Goal: Transaction & Acquisition: Purchase product/service

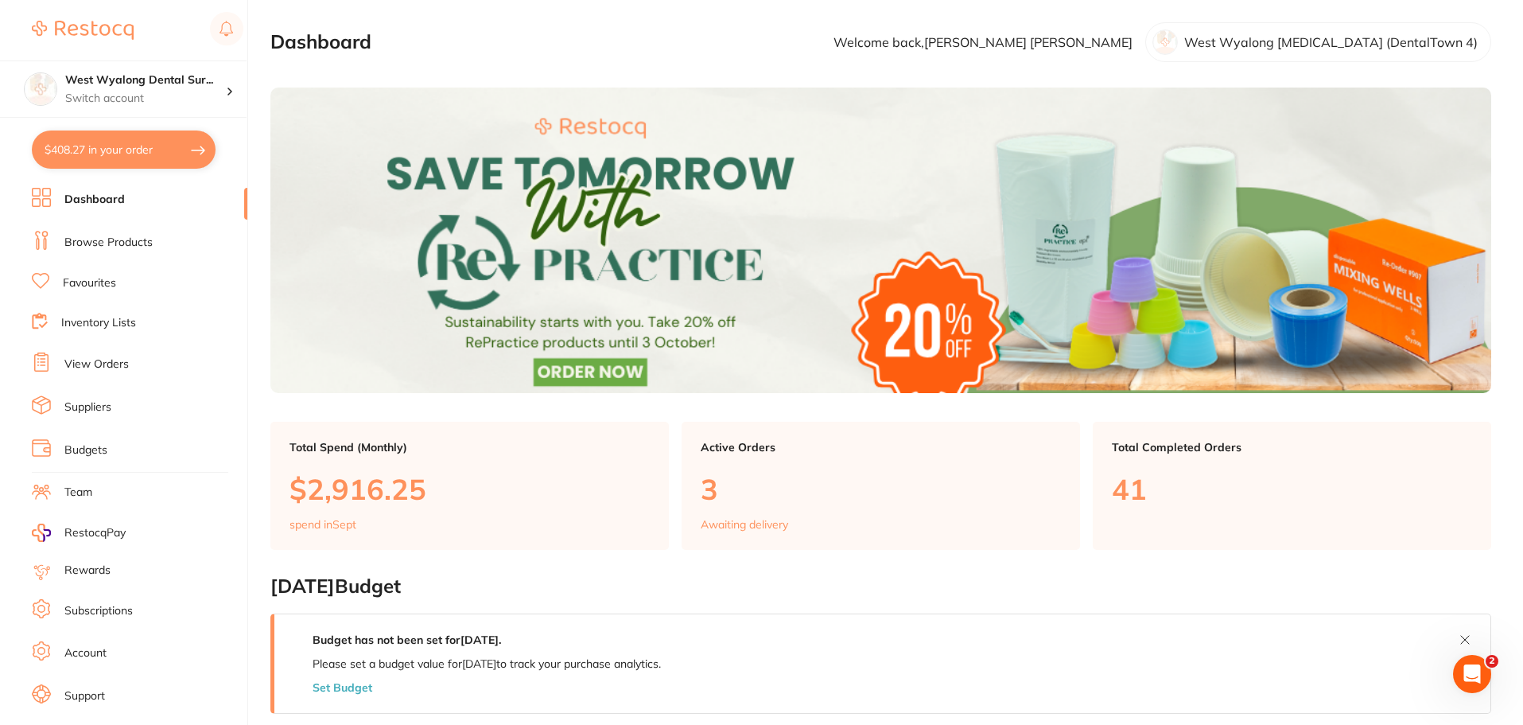
drag, startPoint x: 106, startPoint y: 278, endPoint x: 123, endPoint y: 262, distance: 23.6
click at [106, 278] on link "Favourites" at bounding box center [89, 283] width 53 height 16
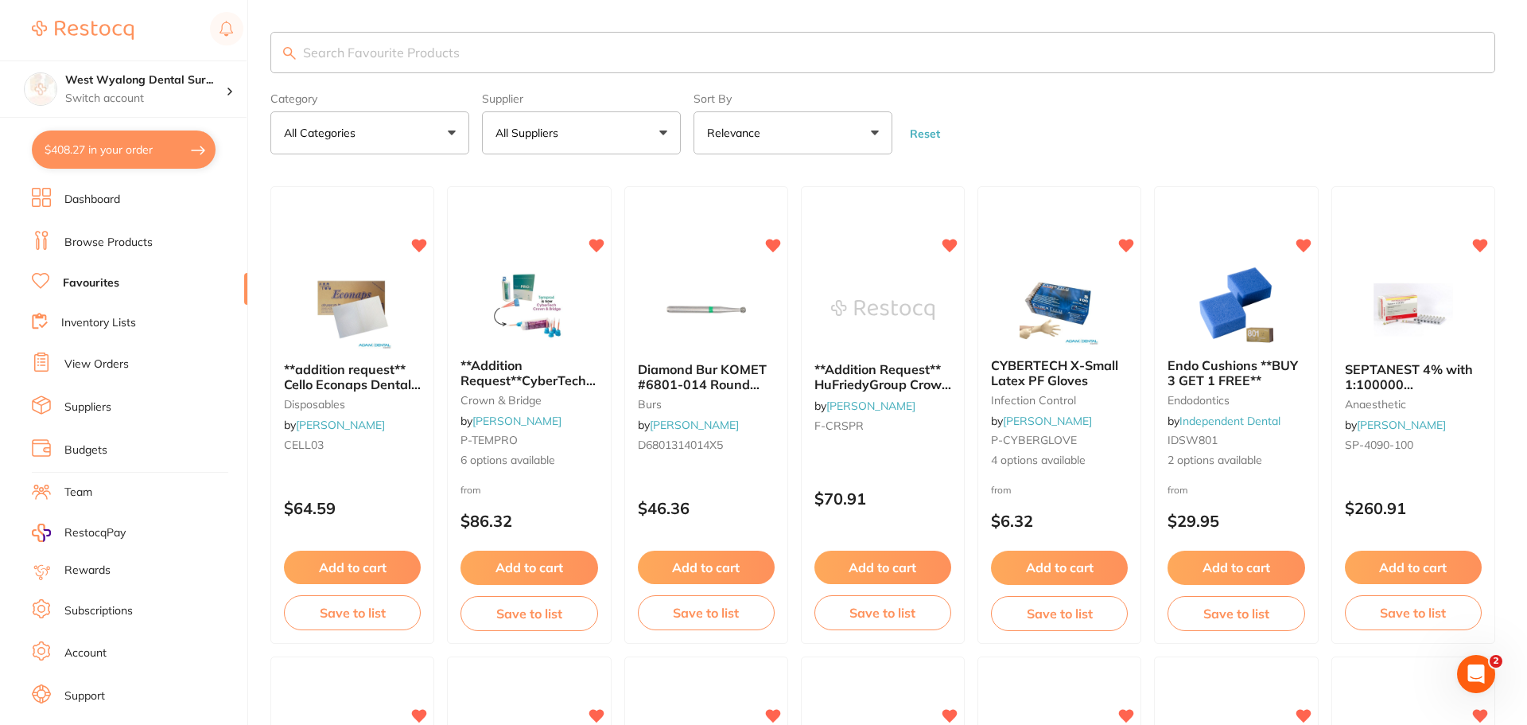
click at [394, 61] on input "search" at bounding box center [882, 52] width 1225 height 41
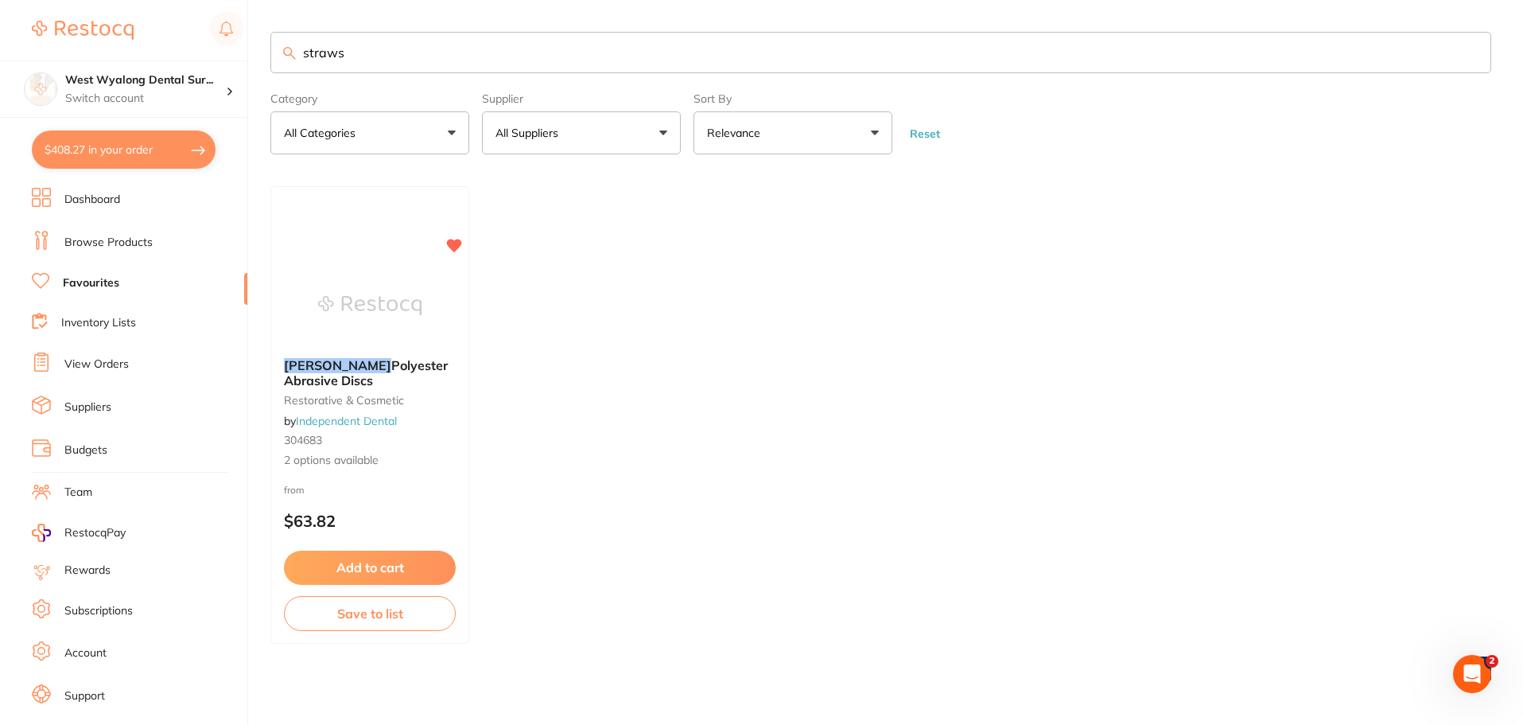
drag, startPoint x: 375, startPoint y: 49, endPoint x: 302, endPoint y: 43, distance: 73.4
click at [302, 43] on input "straws" at bounding box center [880, 52] width 1221 height 41
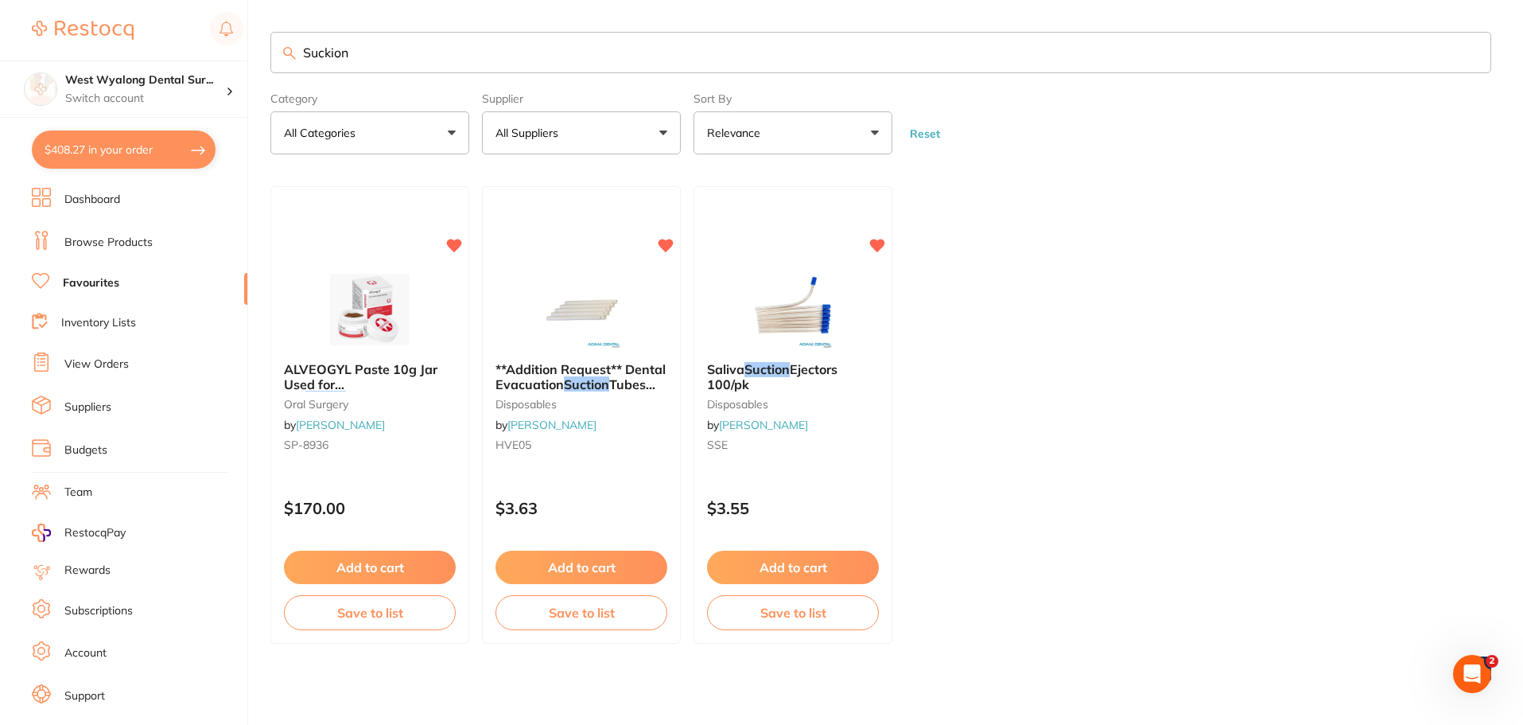
type input "Suckion"
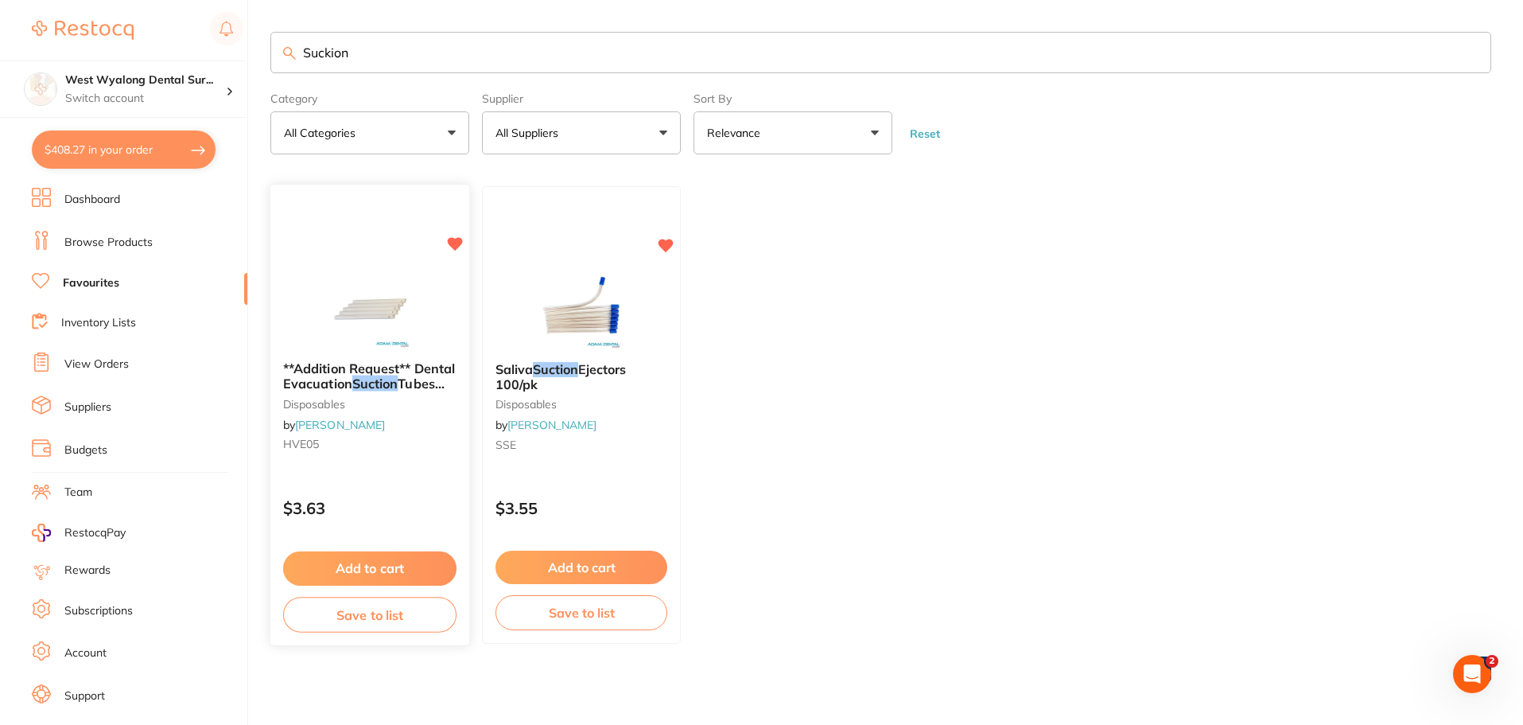
click at [385, 566] on button "Add to cart" at bounding box center [369, 568] width 173 height 34
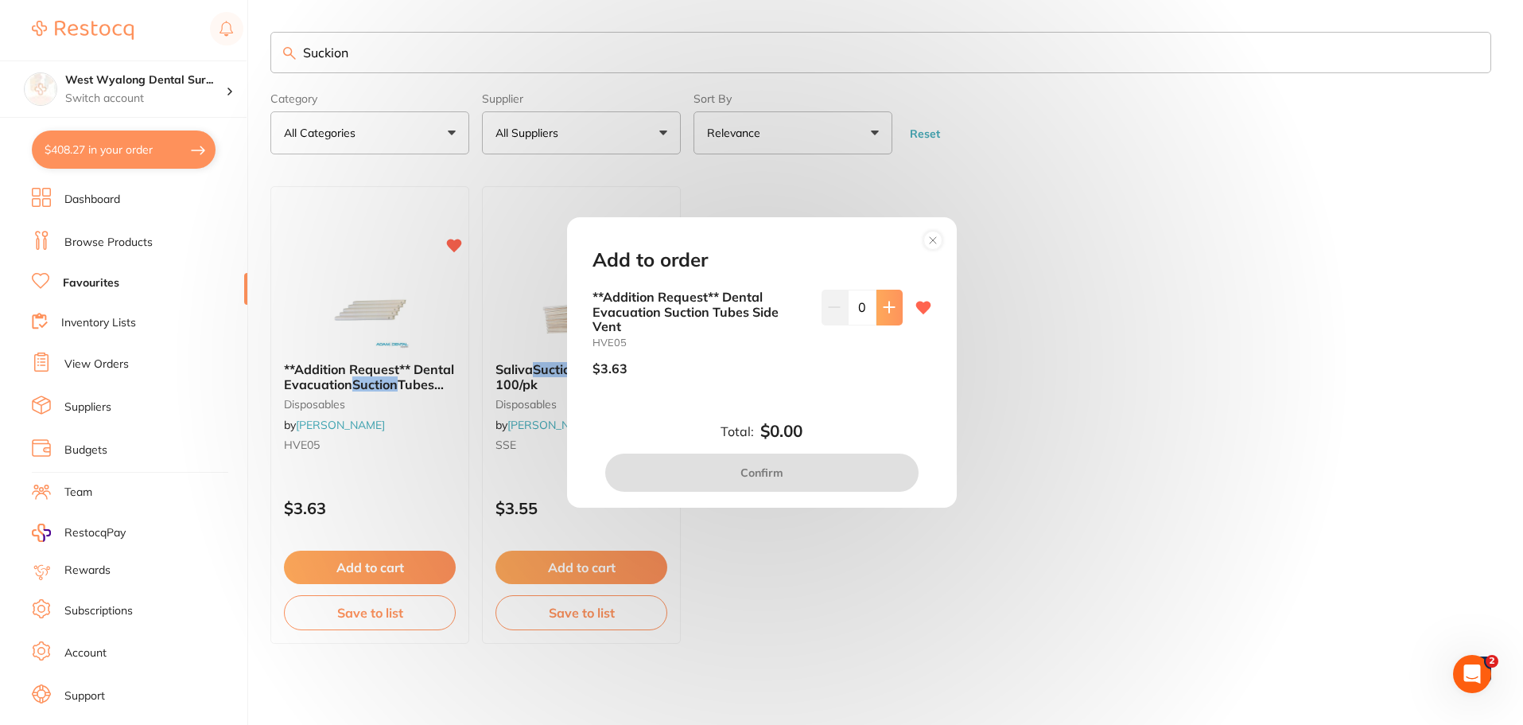
click at [877, 310] on button at bounding box center [890, 307] width 26 height 35
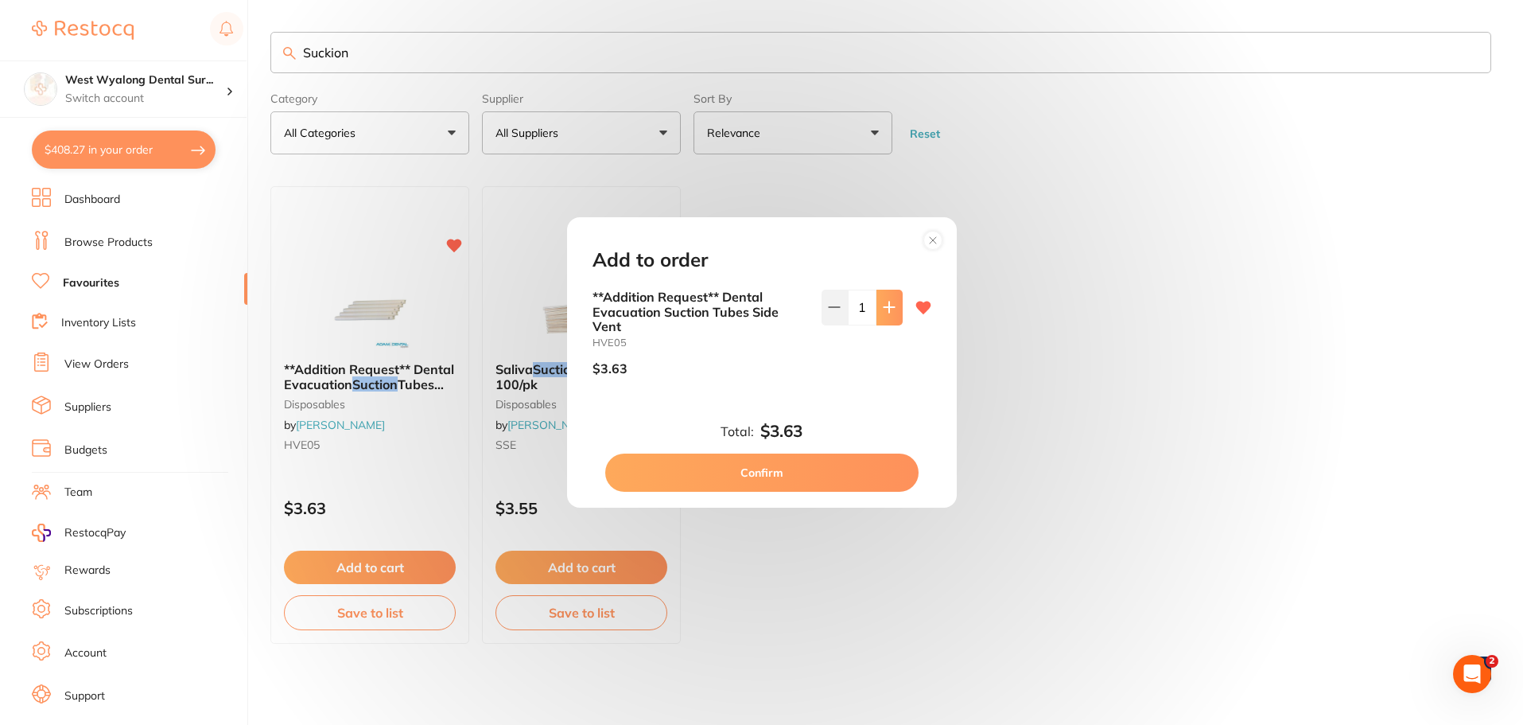
click at [892, 308] on button at bounding box center [890, 307] width 26 height 35
click at [877, 311] on button at bounding box center [890, 307] width 26 height 35
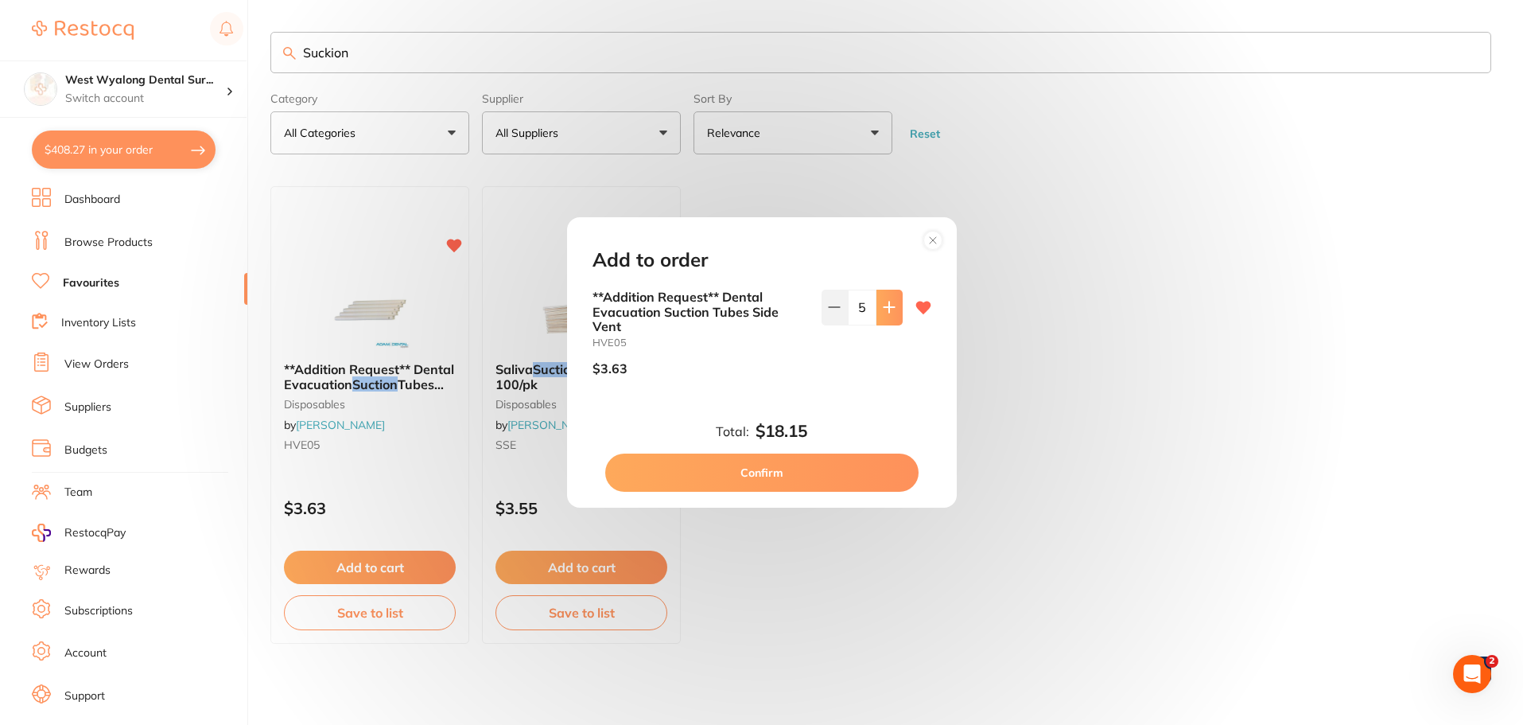
type input "6"
click at [749, 467] on button "Confirm" at bounding box center [761, 472] width 313 height 38
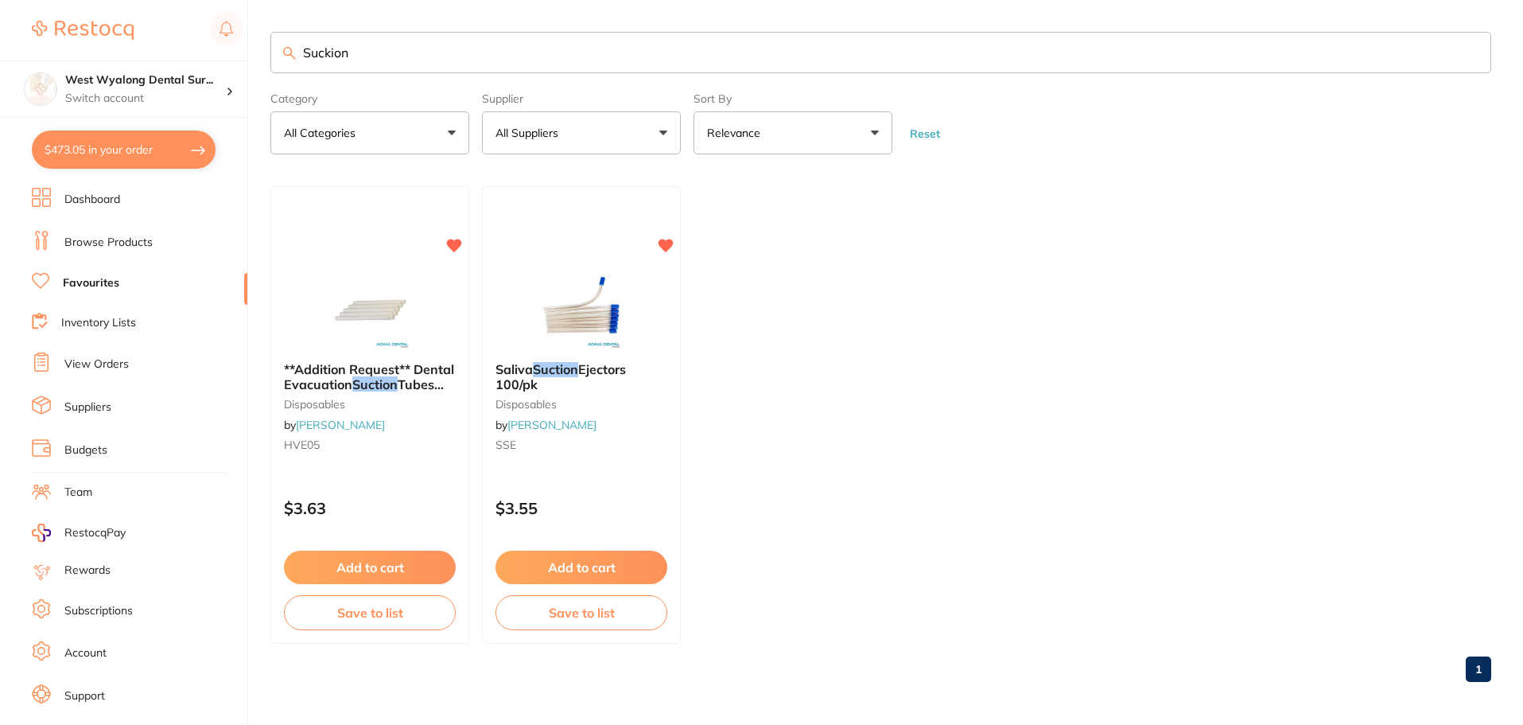
click at [186, 163] on button "$473.05 in your order" at bounding box center [124, 149] width 184 height 38
checkbox input "true"
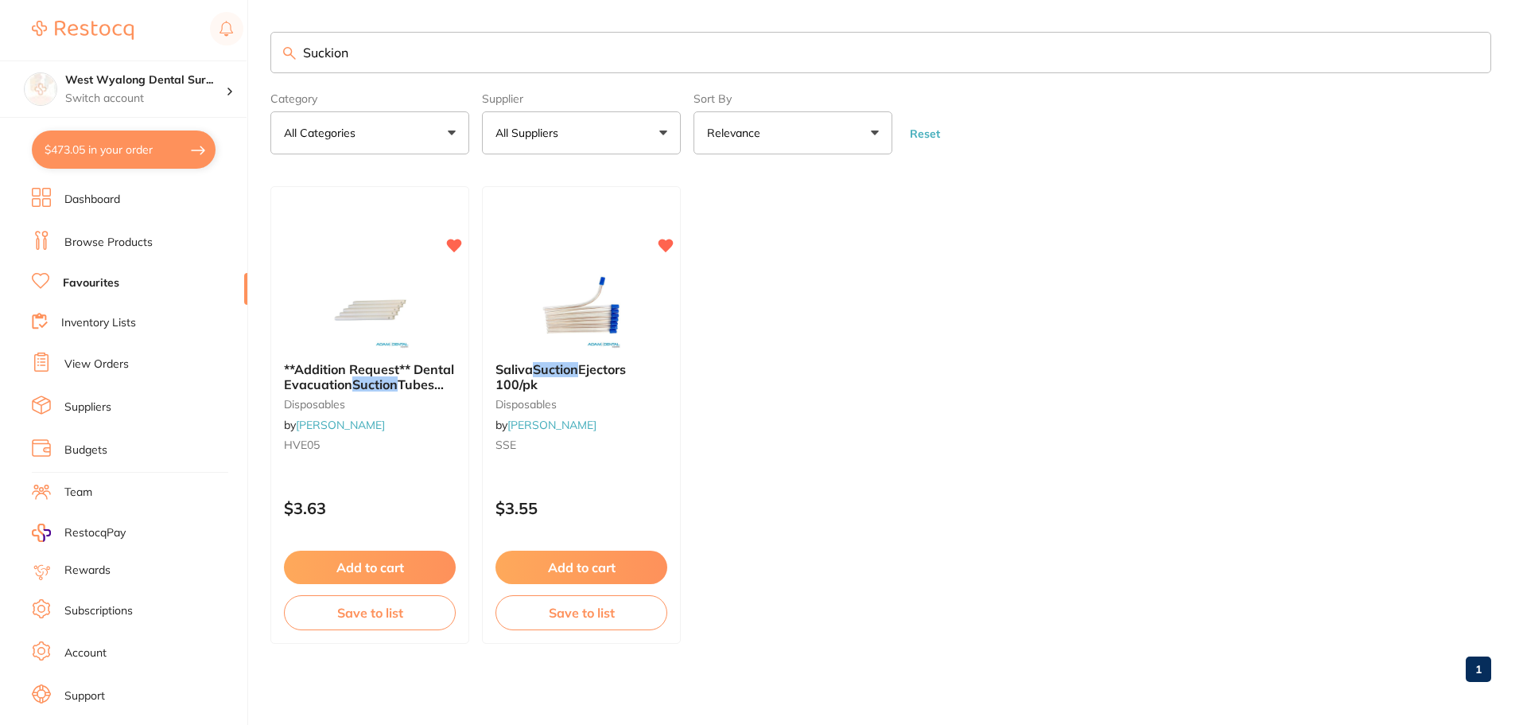
checkbox input "true"
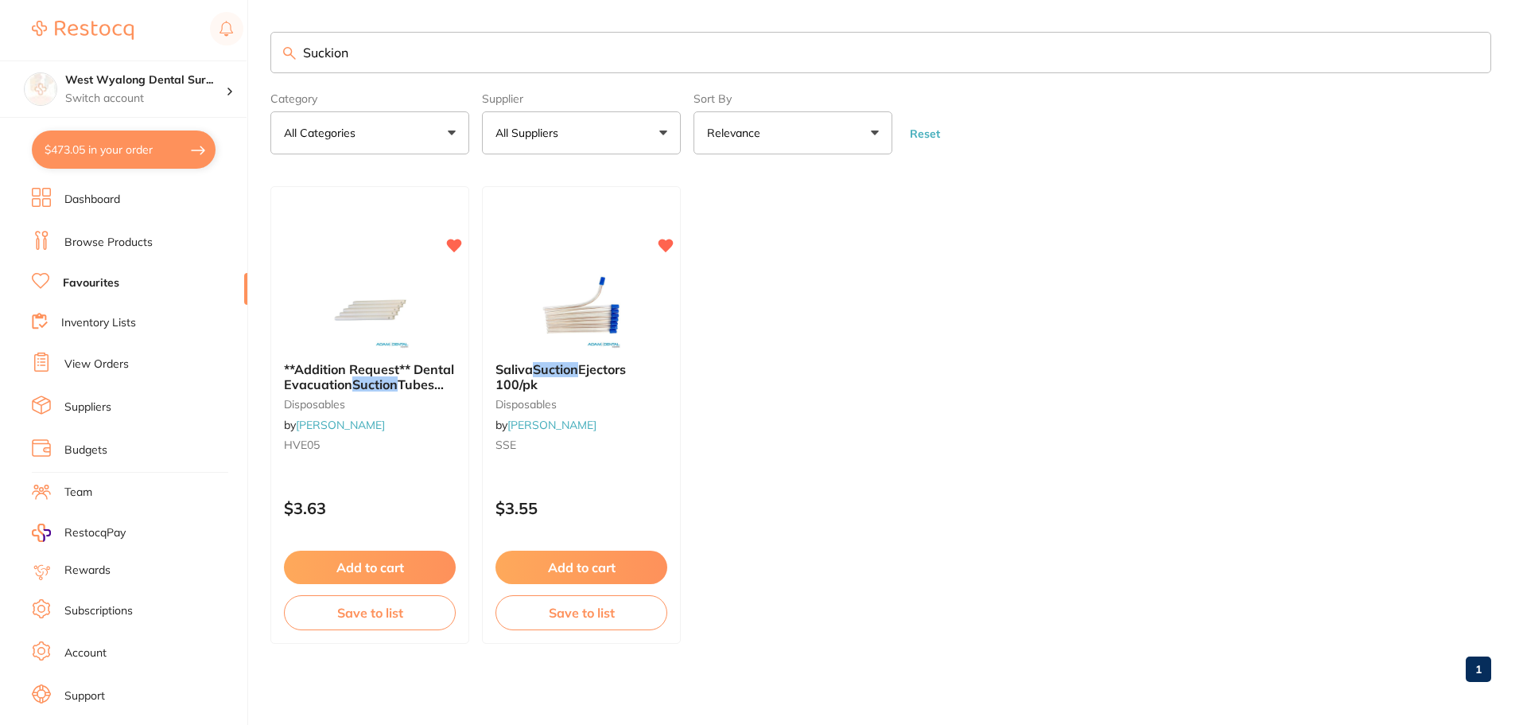
checkbox input "true"
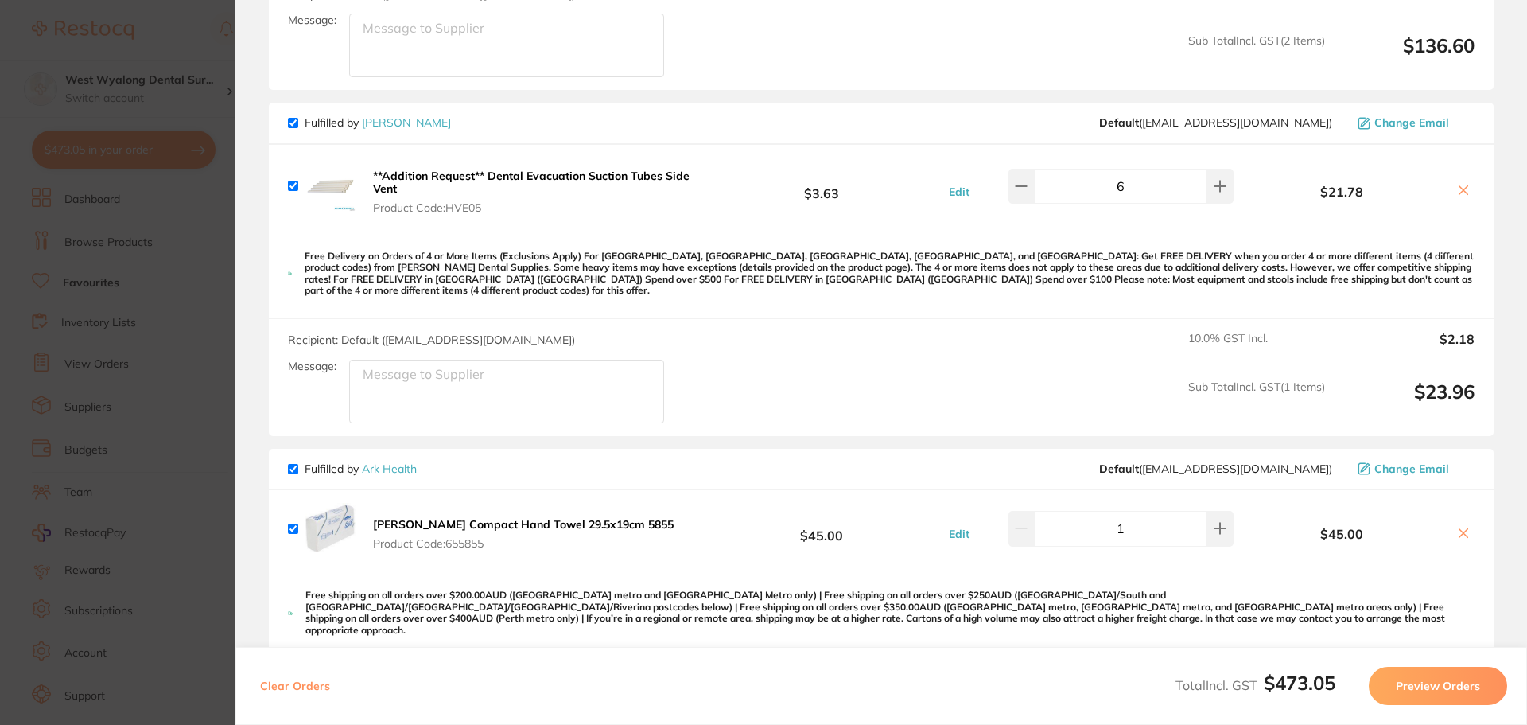
scroll to position [795, 0]
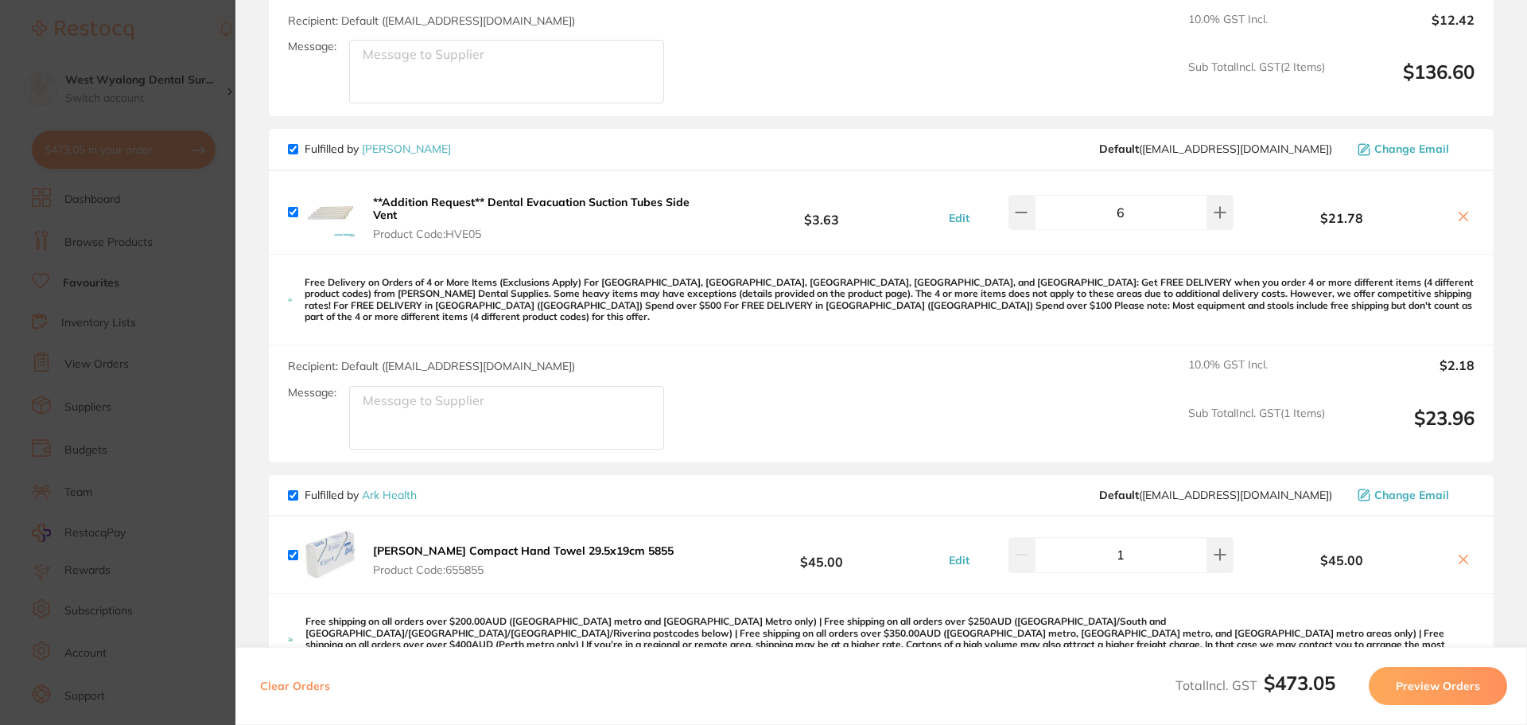
click at [443, 207] on b "**Addition Request** Dental Evacuation Suction Tubes Side Vent" at bounding box center [531, 208] width 317 height 27
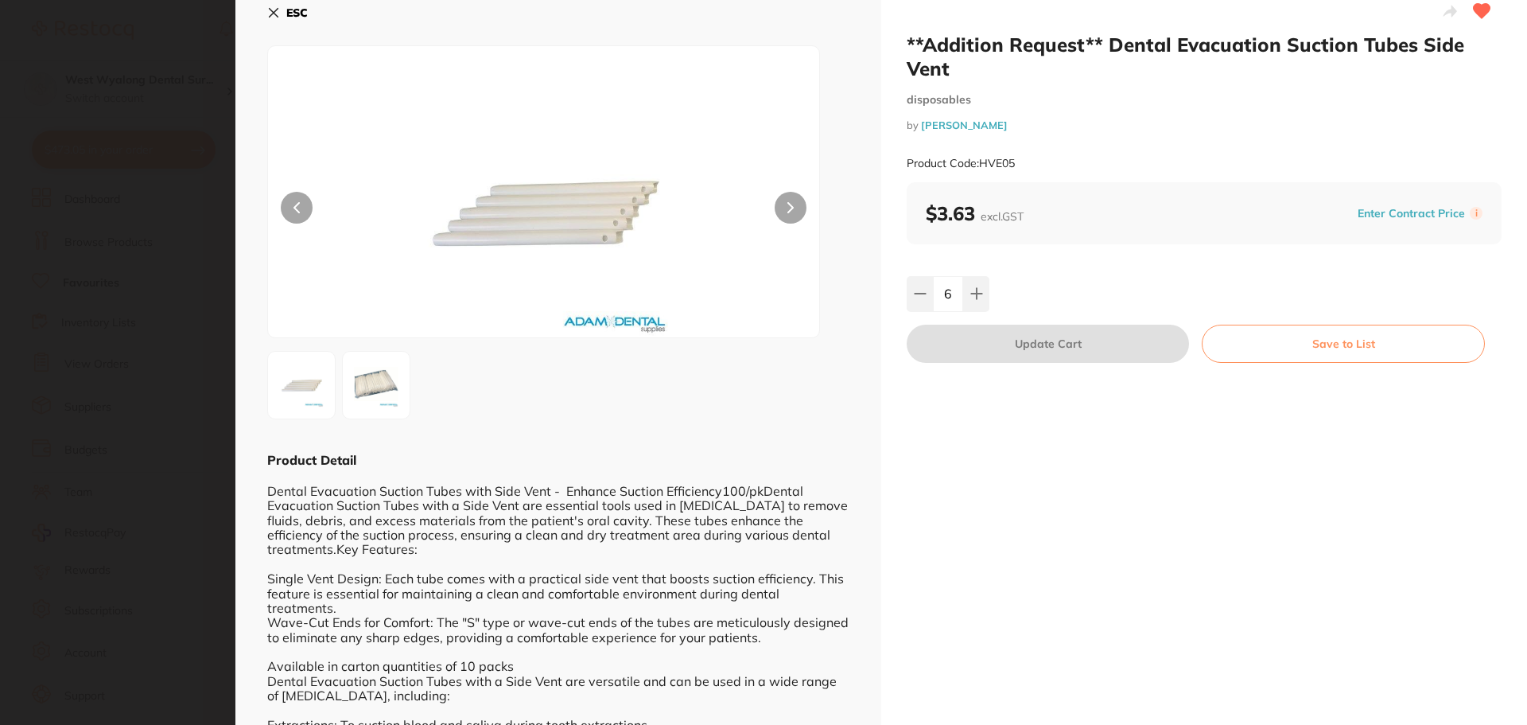
scroll to position [0, 0]
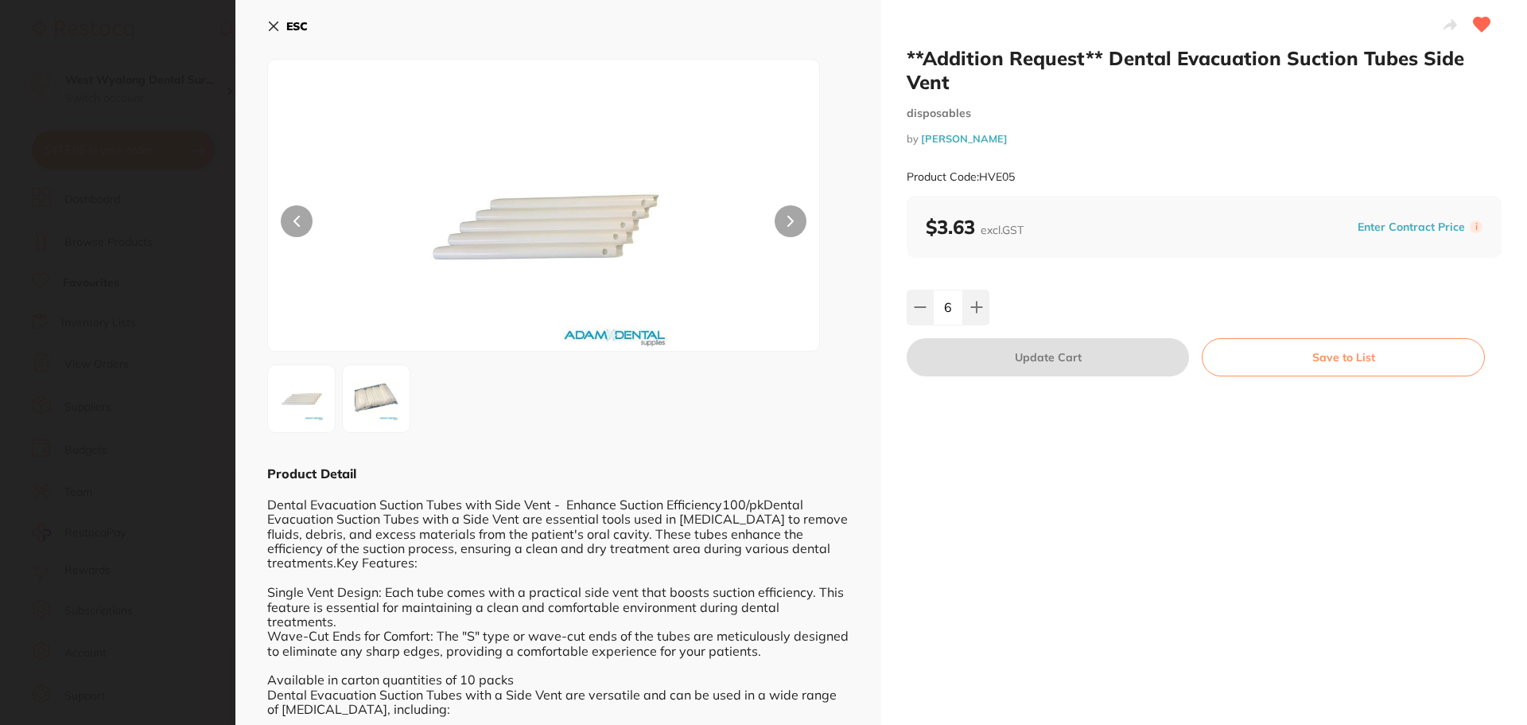
click at [269, 29] on icon at bounding box center [273, 26] width 13 height 13
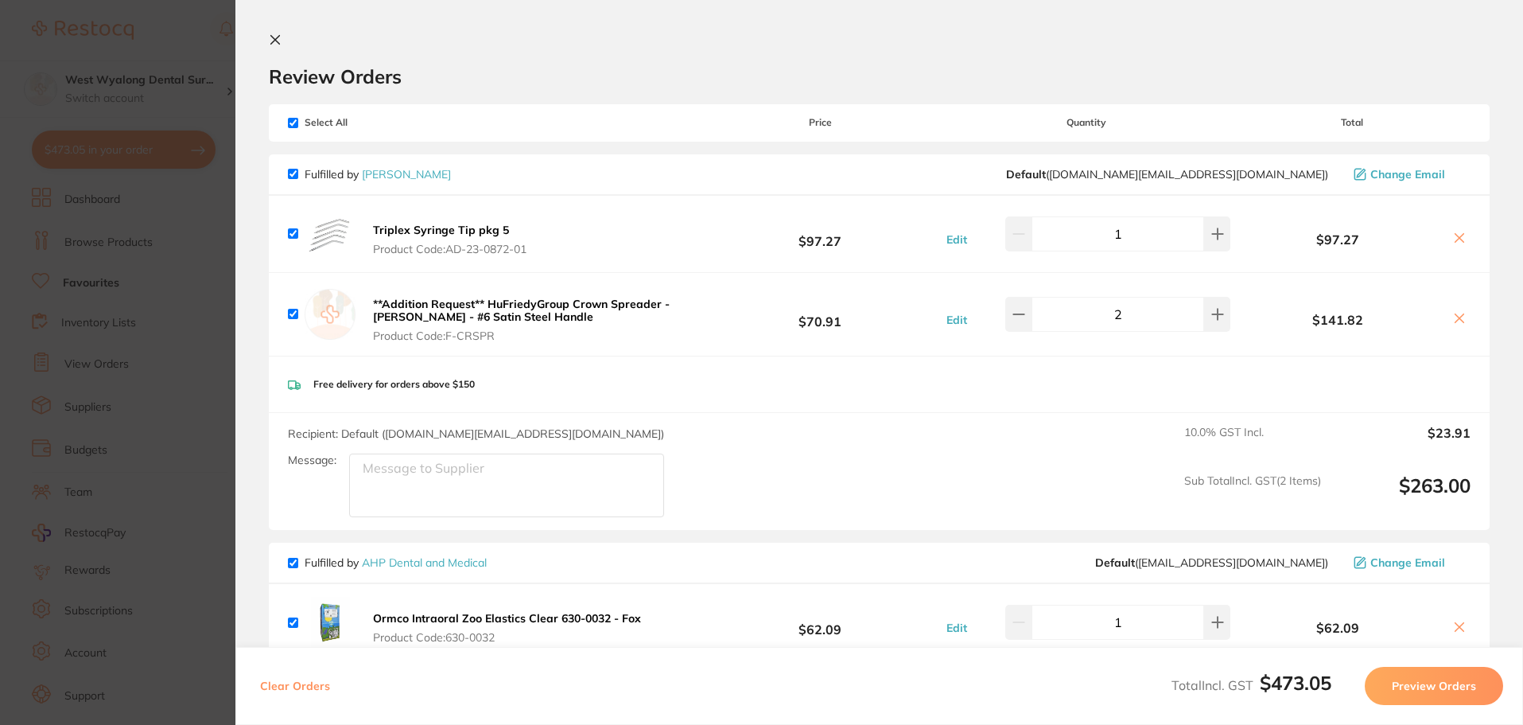
click at [274, 40] on icon at bounding box center [275, 39] width 13 height 13
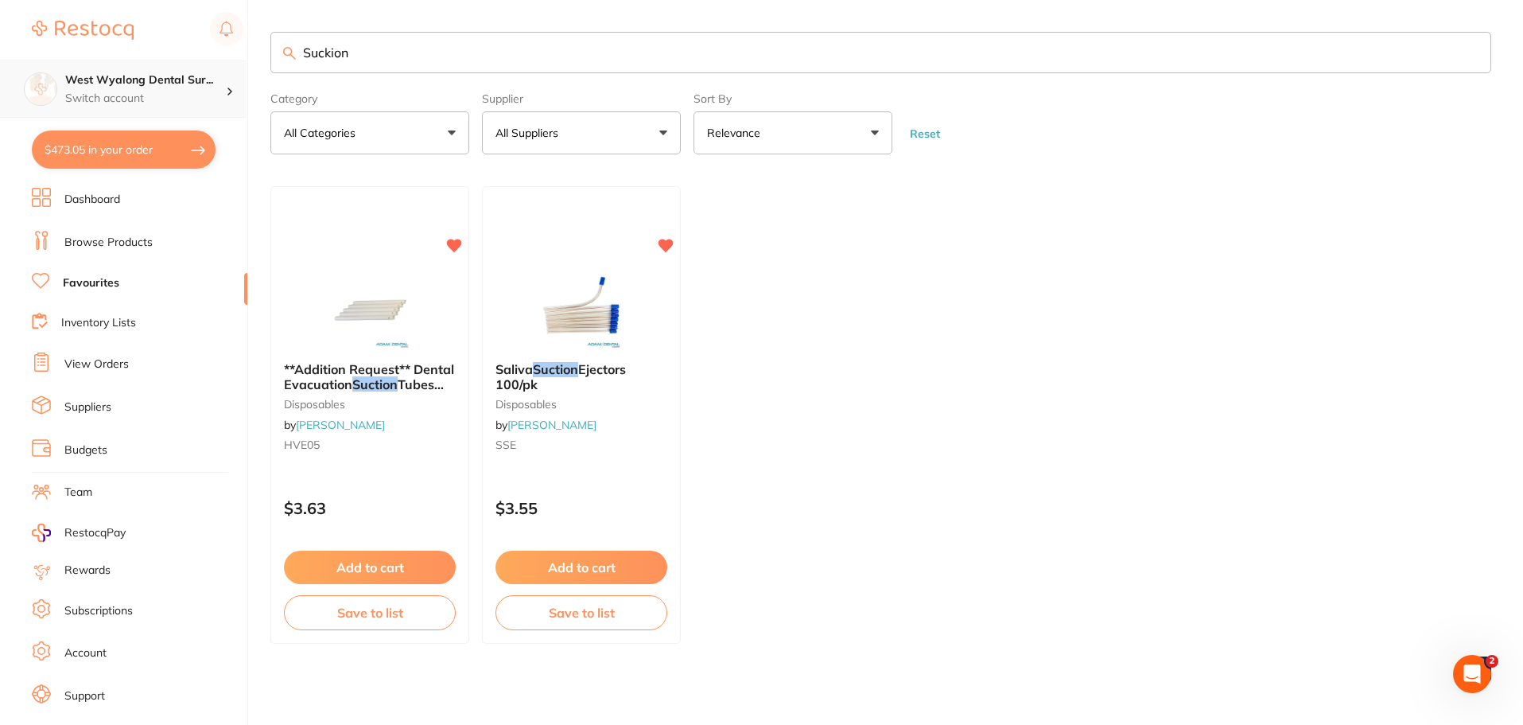
scroll to position [1, 0]
drag, startPoint x: 362, startPoint y: 56, endPoint x: 242, endPoint y: 63, distance: 120.3
click at [242, 63] on div "$473.05 West Wyalong Dental Sur... Switch account West Wyalong [MEDICAL_DATA] (…" at bounding box center [761, 362] width 1523 height 725
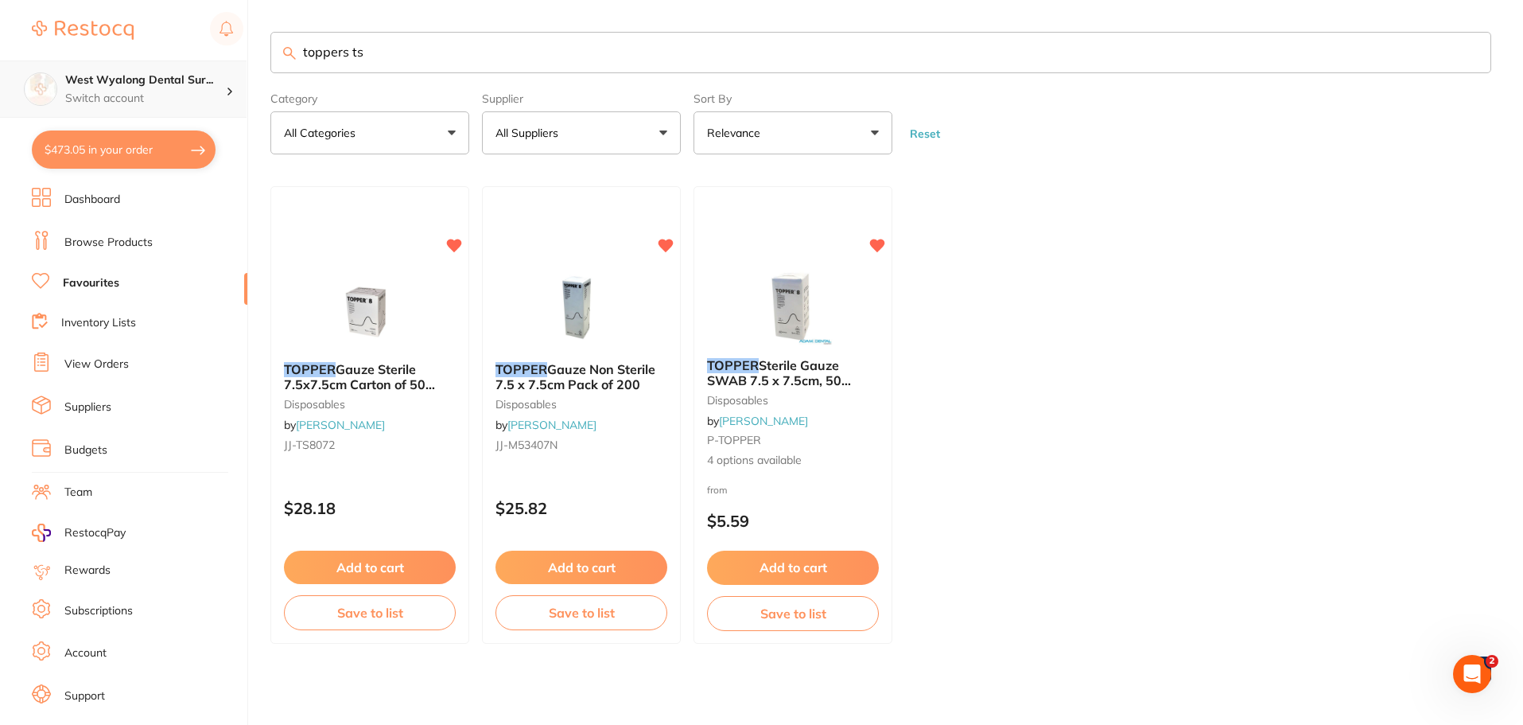
scroll to position [0, 0]
type input "toppers ts"
click at [399, 573] on button "Add to cart" at bounding box center [369, 568] width 173 height 34
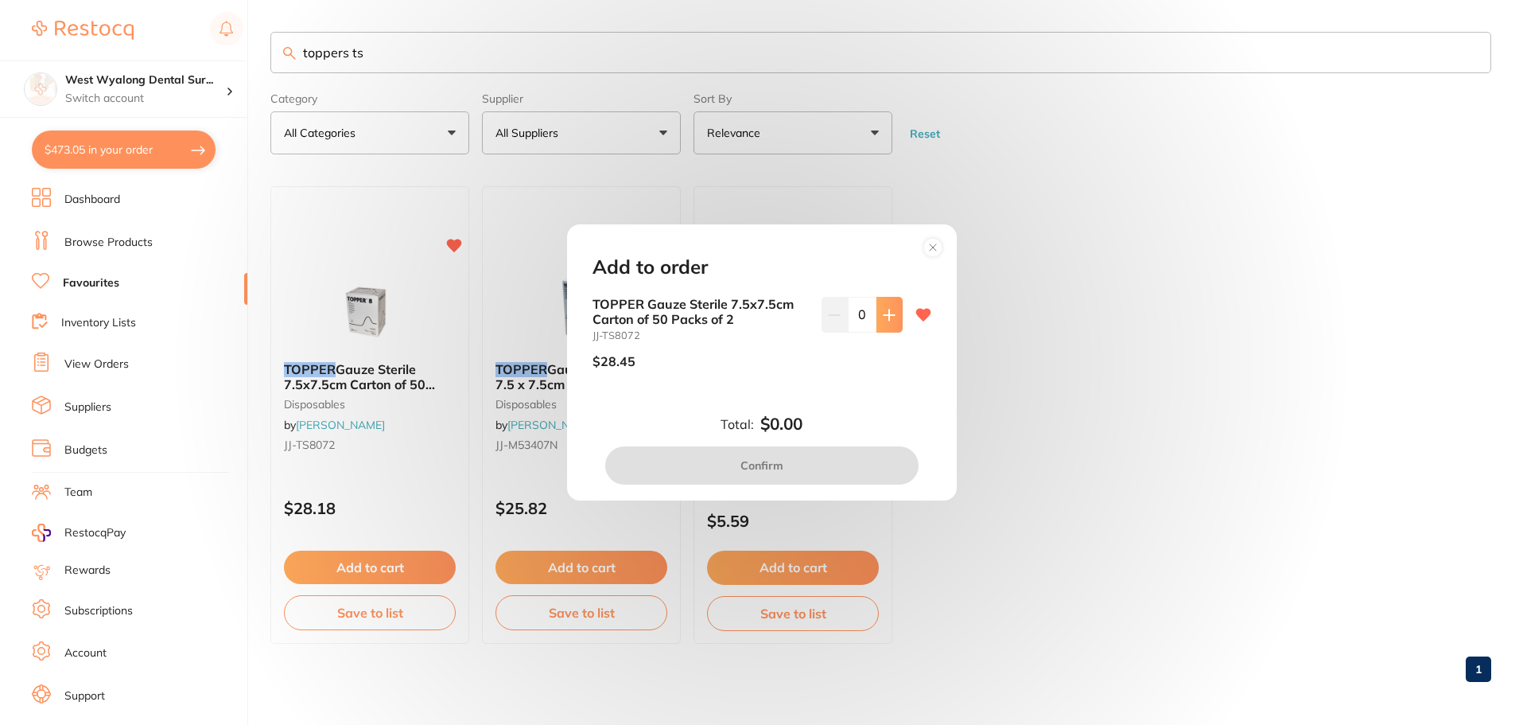
click at [893, 323] on button at bounding box center [890, 314] width 26 height 35
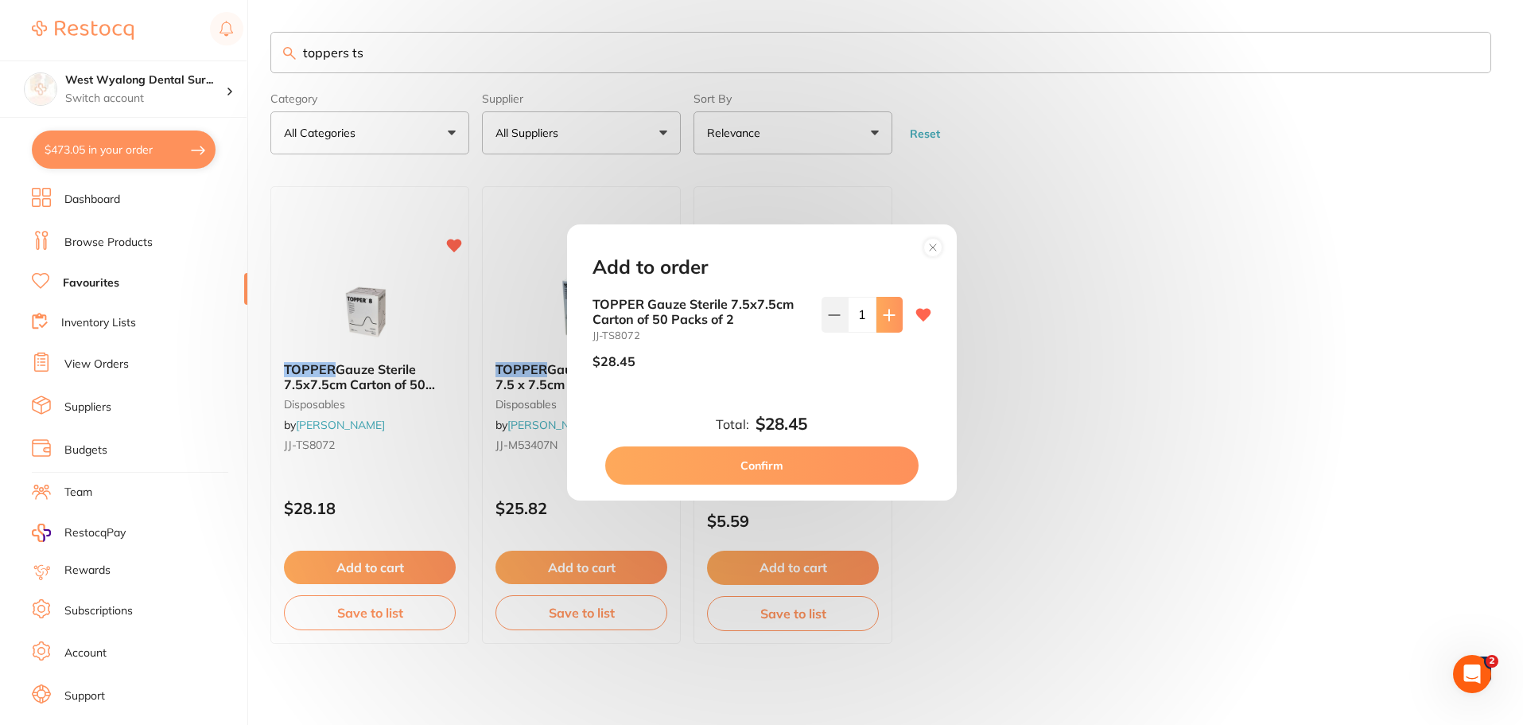
click at [893, 323] on button at bounding box center [890, 314] width 26 height 35
click at [831, 320] on icon at bounding box center [834, 315] width 13 height 13
type input "1"
click at [777, 463] on button "Confirm" at bounding box center [761, 465] width 313 height 38
checkbox input "false"
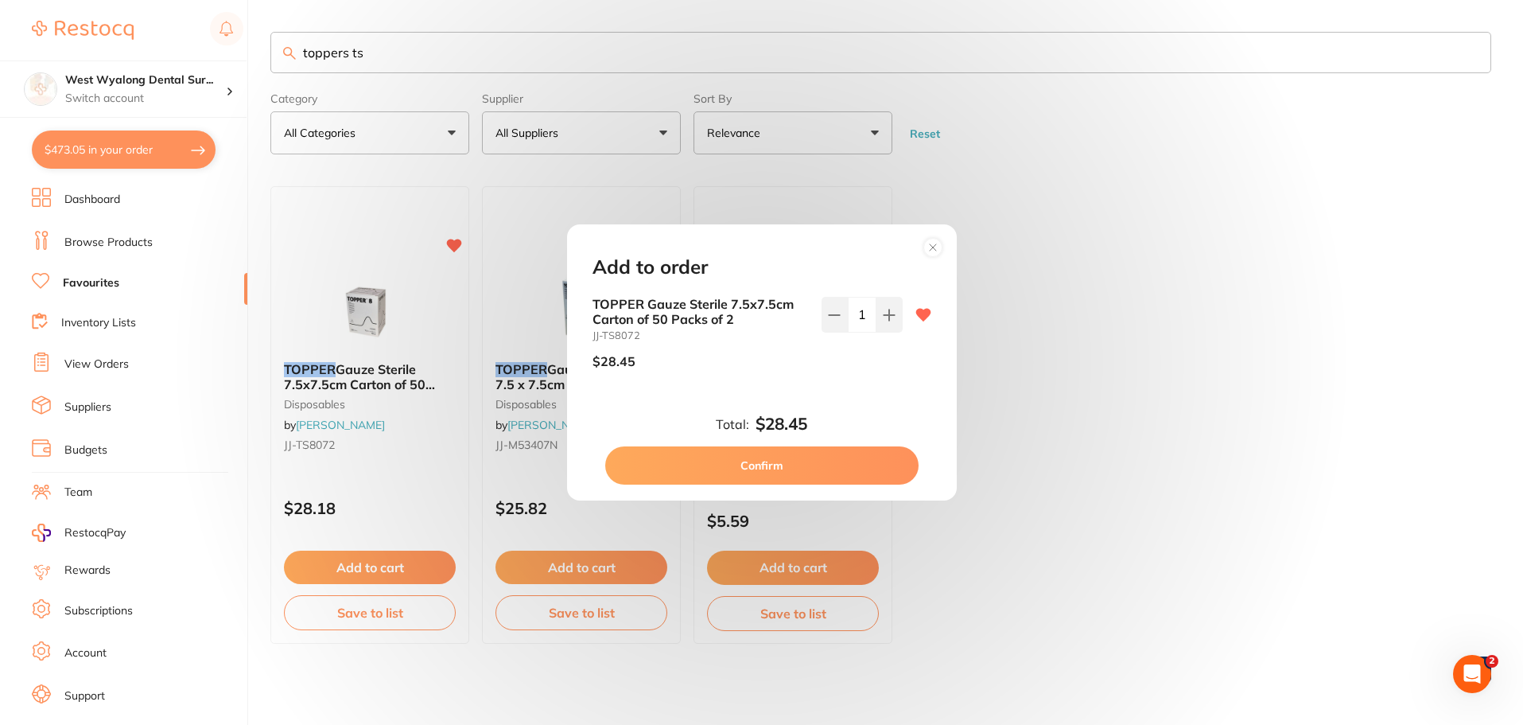
checkbox input "false"
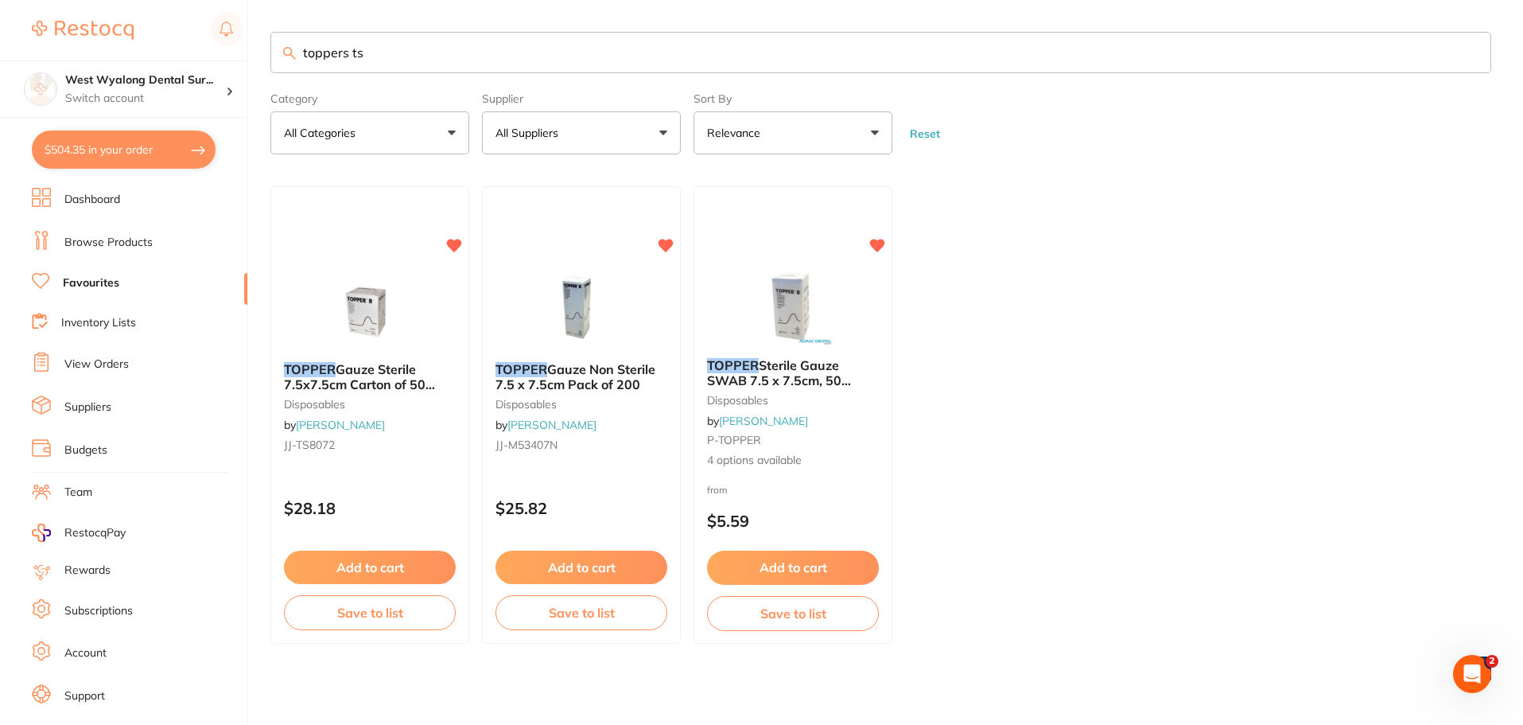
drag, startPoint x: 296, startPoint y: 58, endPoint x: 240, endPoint y: 60, distance: 55.7
click at [240, 60] on div "$504.35 West Wyalong Dental Sur... Switch account West Wyalong [MEDICAL_DATA] (…" at bounding box center [761, 362] width 1523 height 725
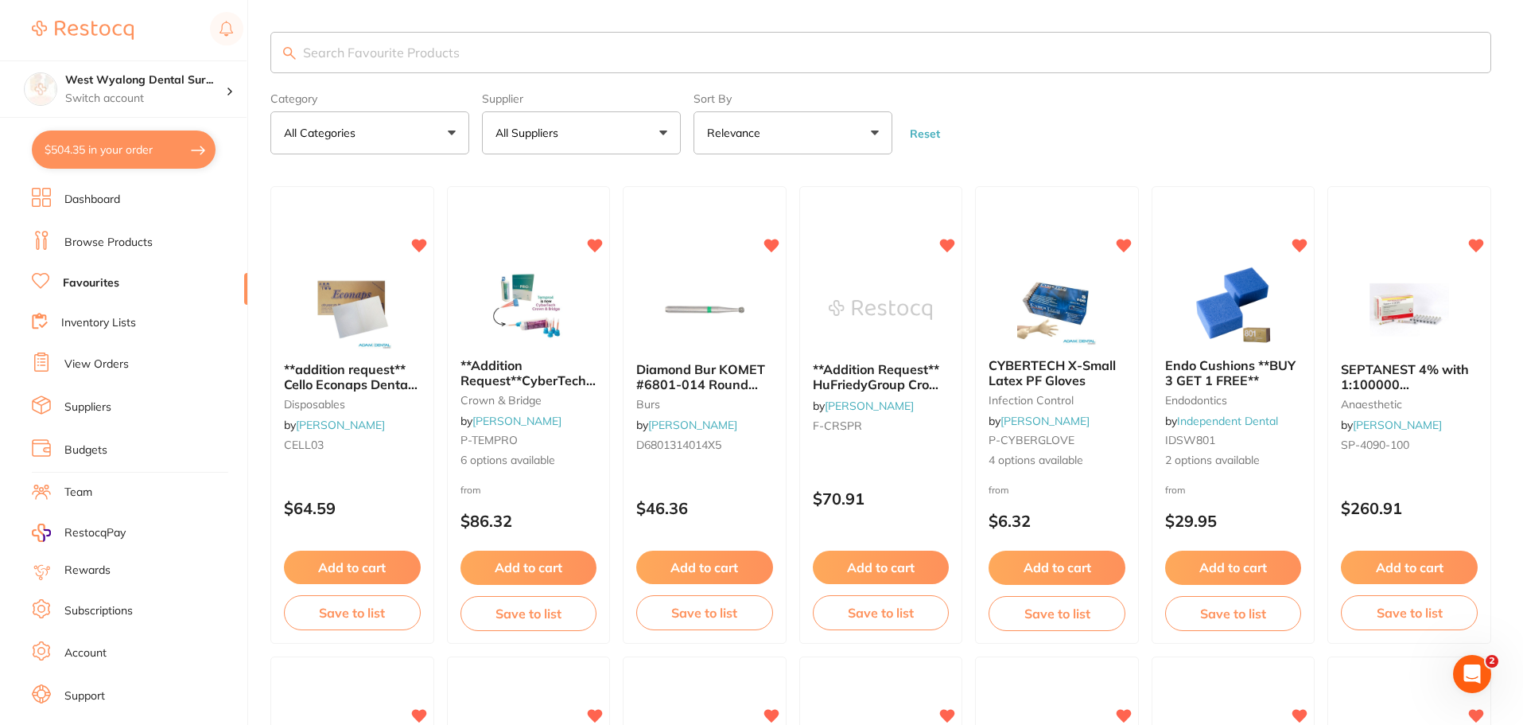
click at [119, 161] on button "$504.35 in your order" at bounding box center [124, 149] width 184 height 38
checkbox input "true"
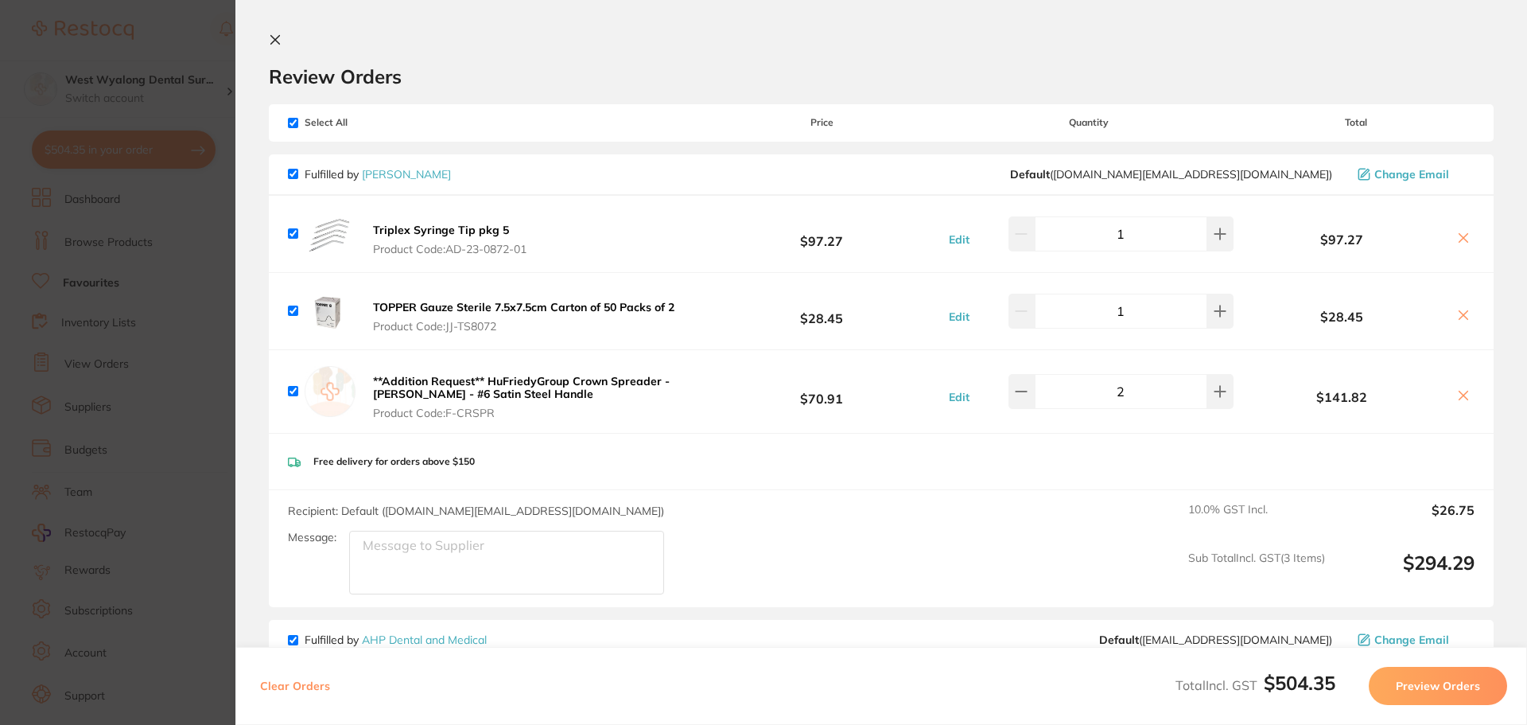
click at [272, 35] on icon at bounding box center [275, 39] width 13 height 13
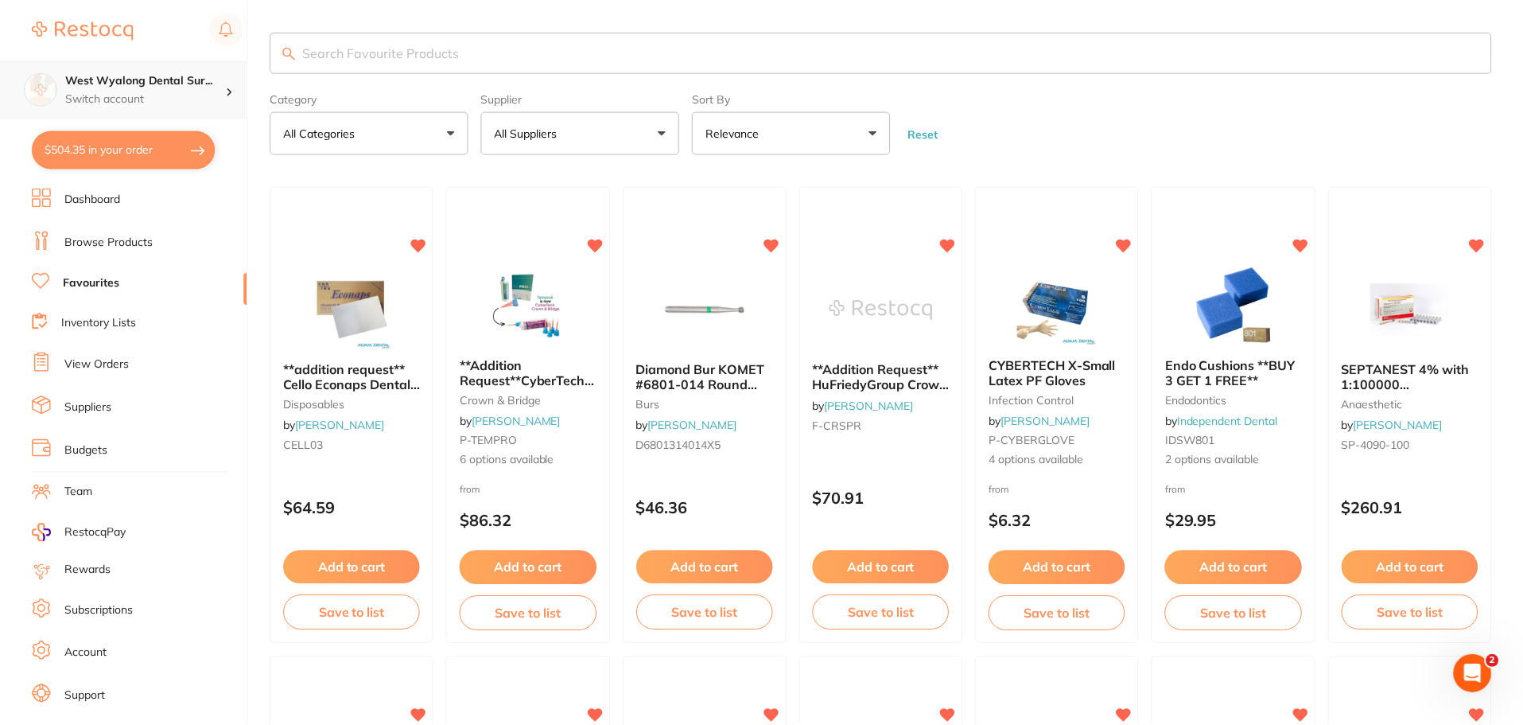
scroll to position [1, 0]
click at [109, 365] on link "View Orders" at bounding box center [96, 364] width 64 height 16
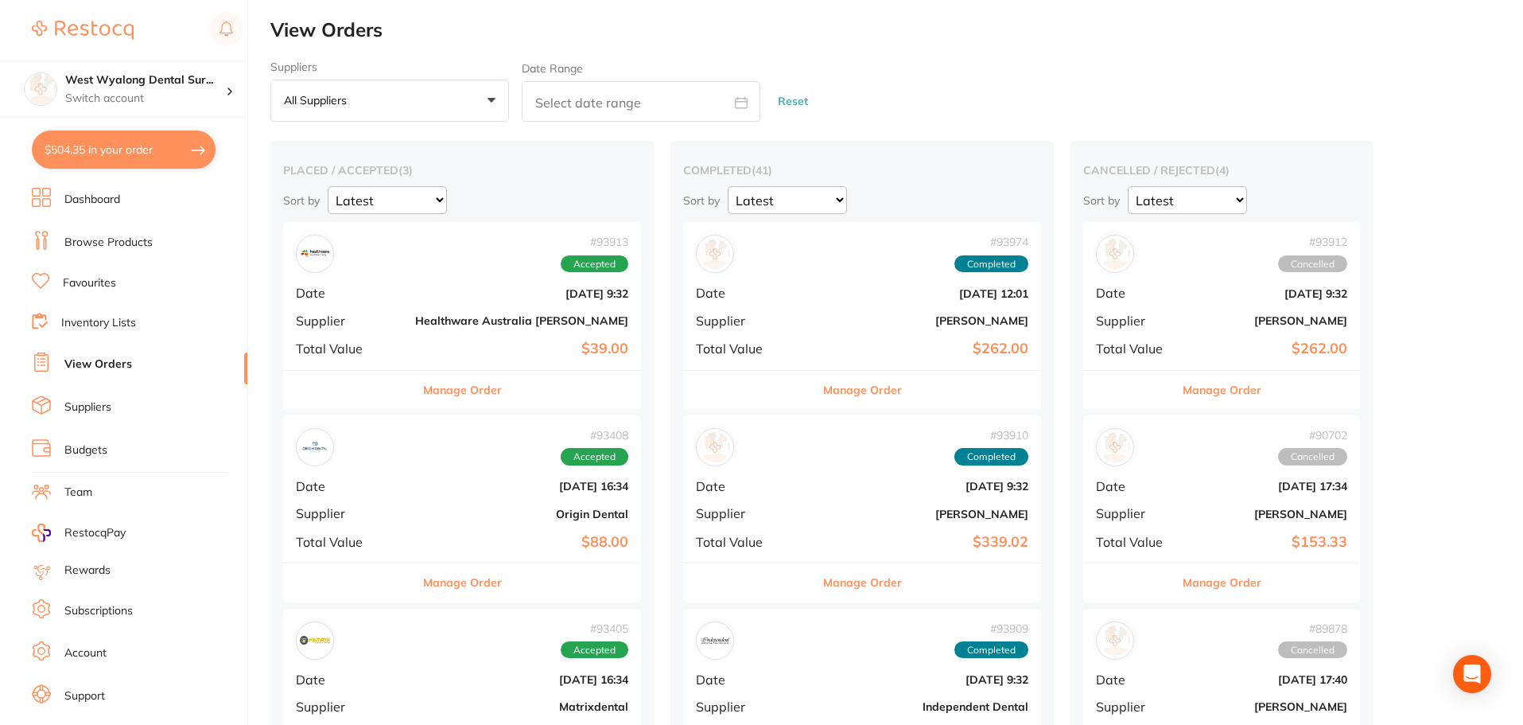
click at [415, 325] on b "Healthware Australia [PERSON_NAME]" at bounding box center [521, 320] width 213 height 13
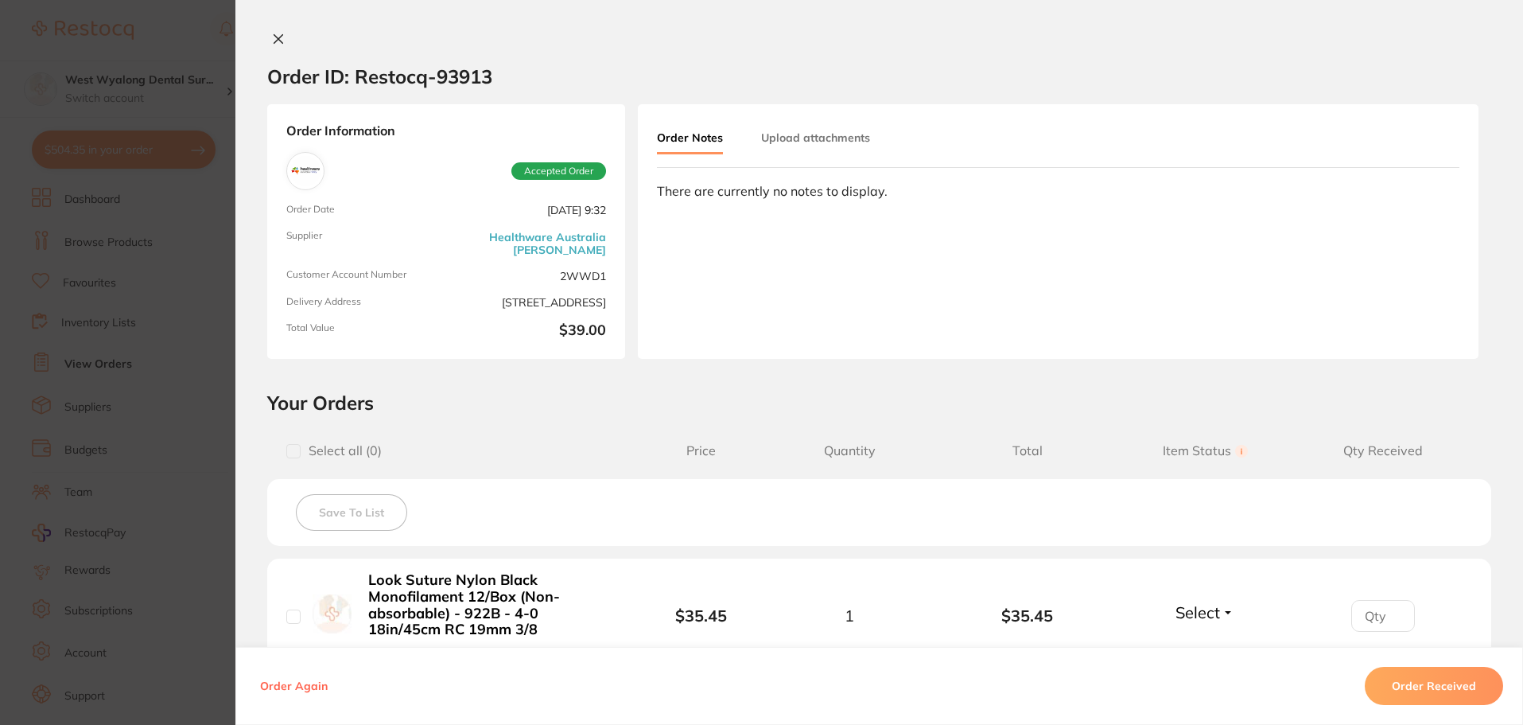
drag, startPoint x: 263, startPoint y: 31, endPoint x: 268, endPoint y: 45, distance: 15.1
click at [263, 33] on div "Order ID: Restocq- 93913 Order Information Accepted Order Order Date [DATE] 9:3…" at bounding box center [879, 362] width 1288 height 725
click at [267, 41] on button at bounding box center [278, 40] width 22 height 17
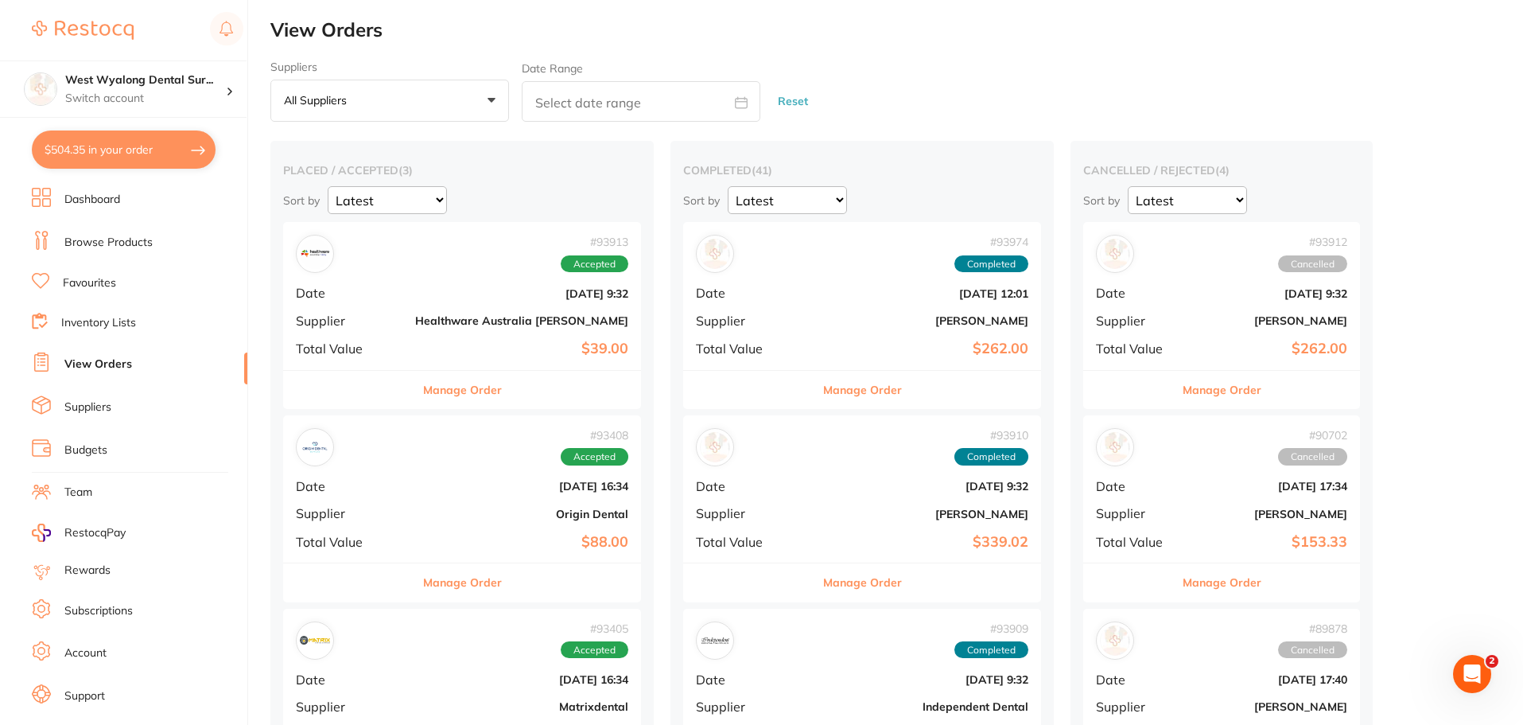
click at [438, 542] on b "$88.00" at bounding box center [521, 542] width 213 height 17
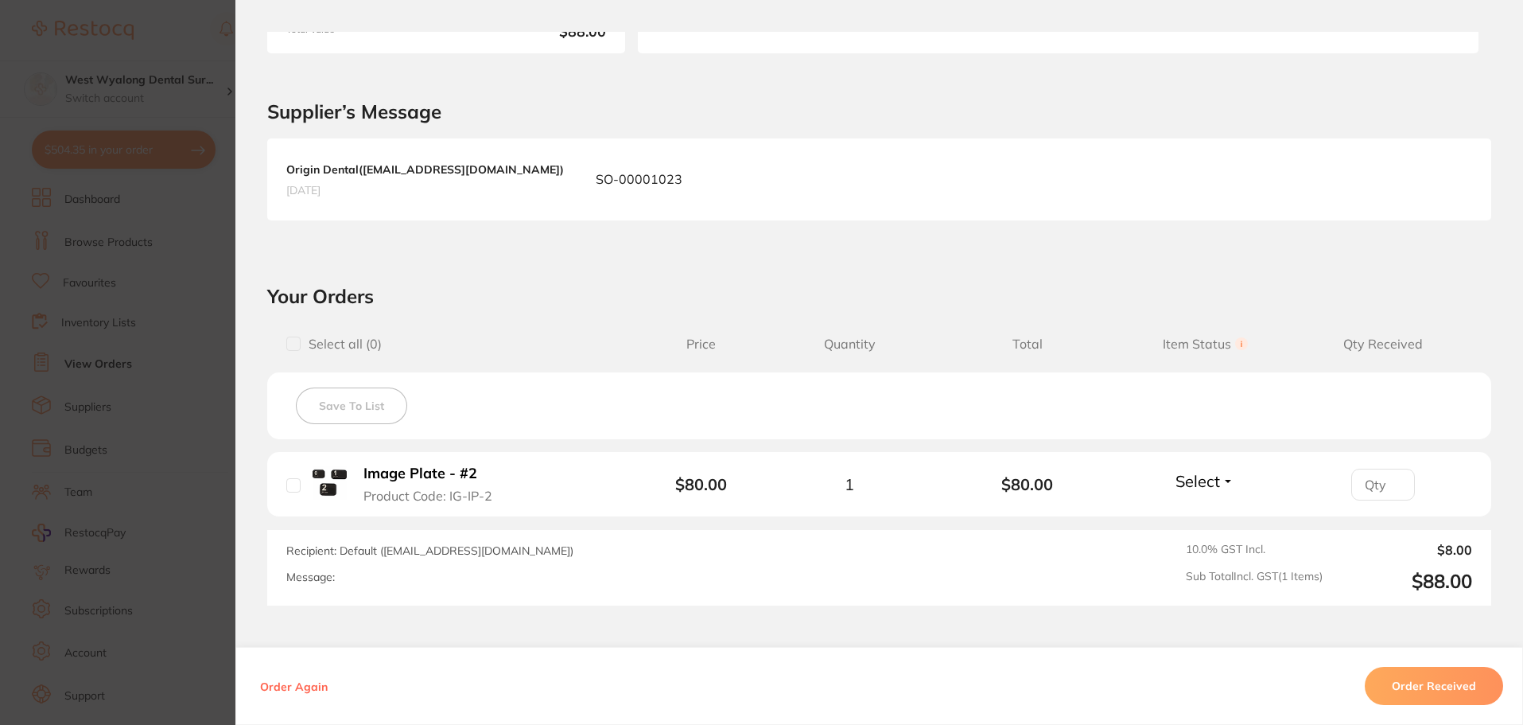
scroll to position [398, 0]
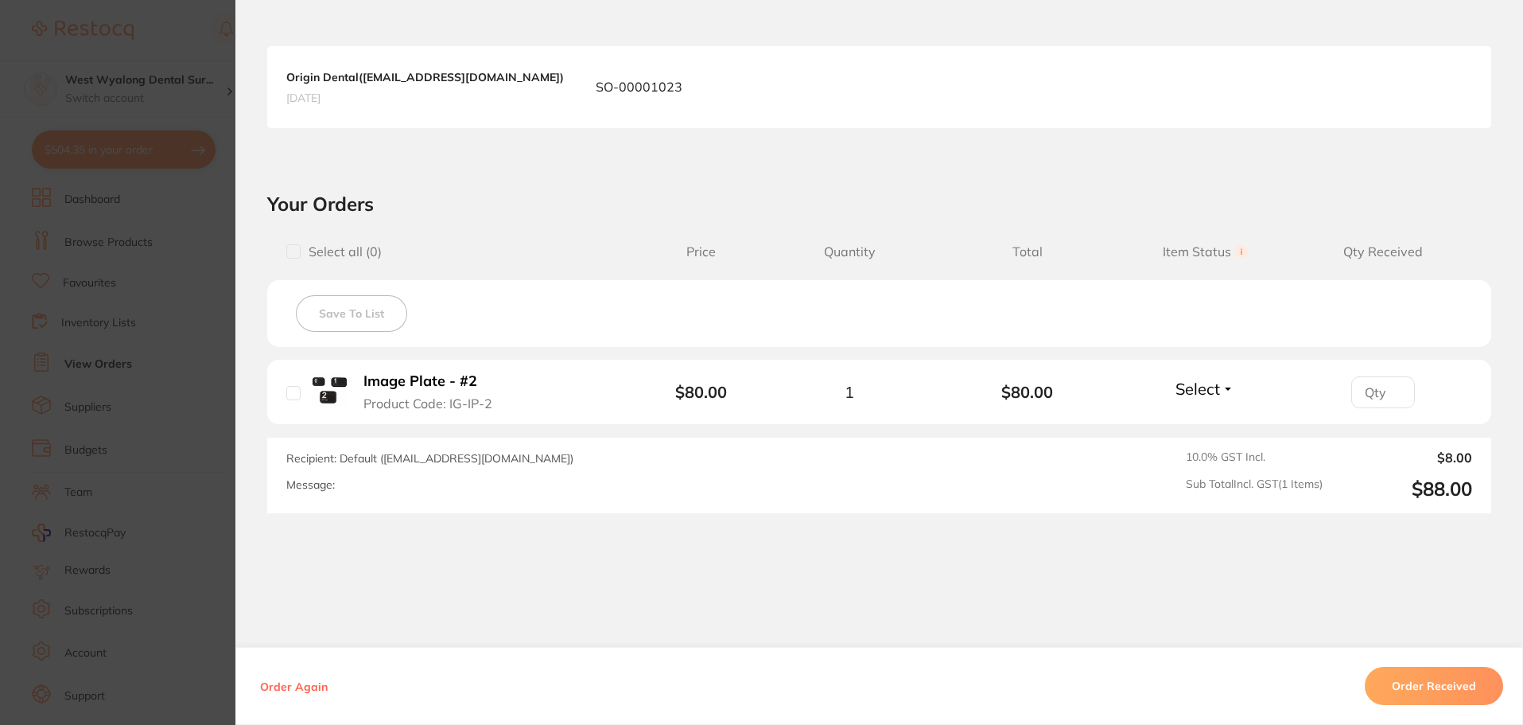
click at [292, 396] on input "checkbox" at bounding box center [293, 393] width 14 height 14
checkbox input "true"
click at [1438, 692] on button "Order Received" at bounding box center [1434, 686] width 138 height 38
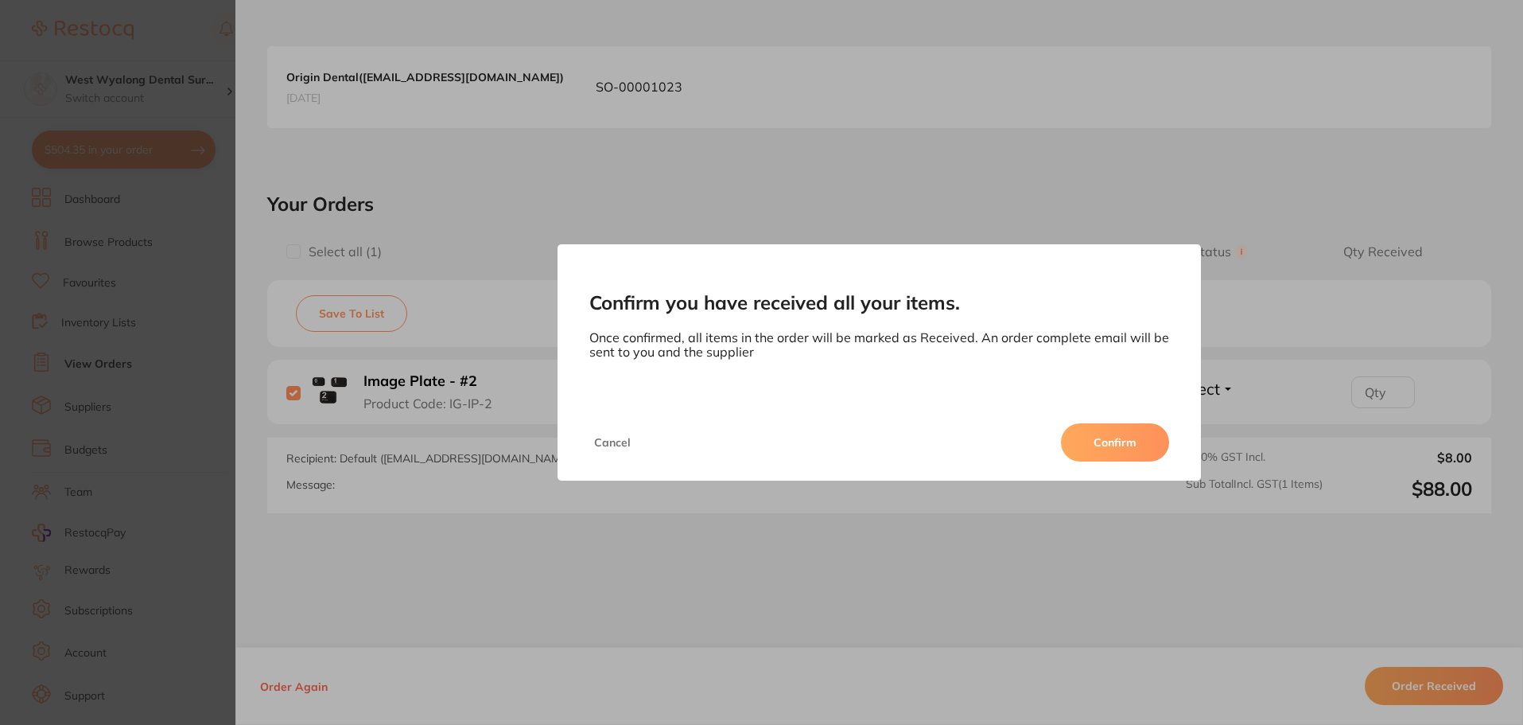
click at [1113, 460] on button "Confirm" at bounding box center [1115, 442] width 108 height 38
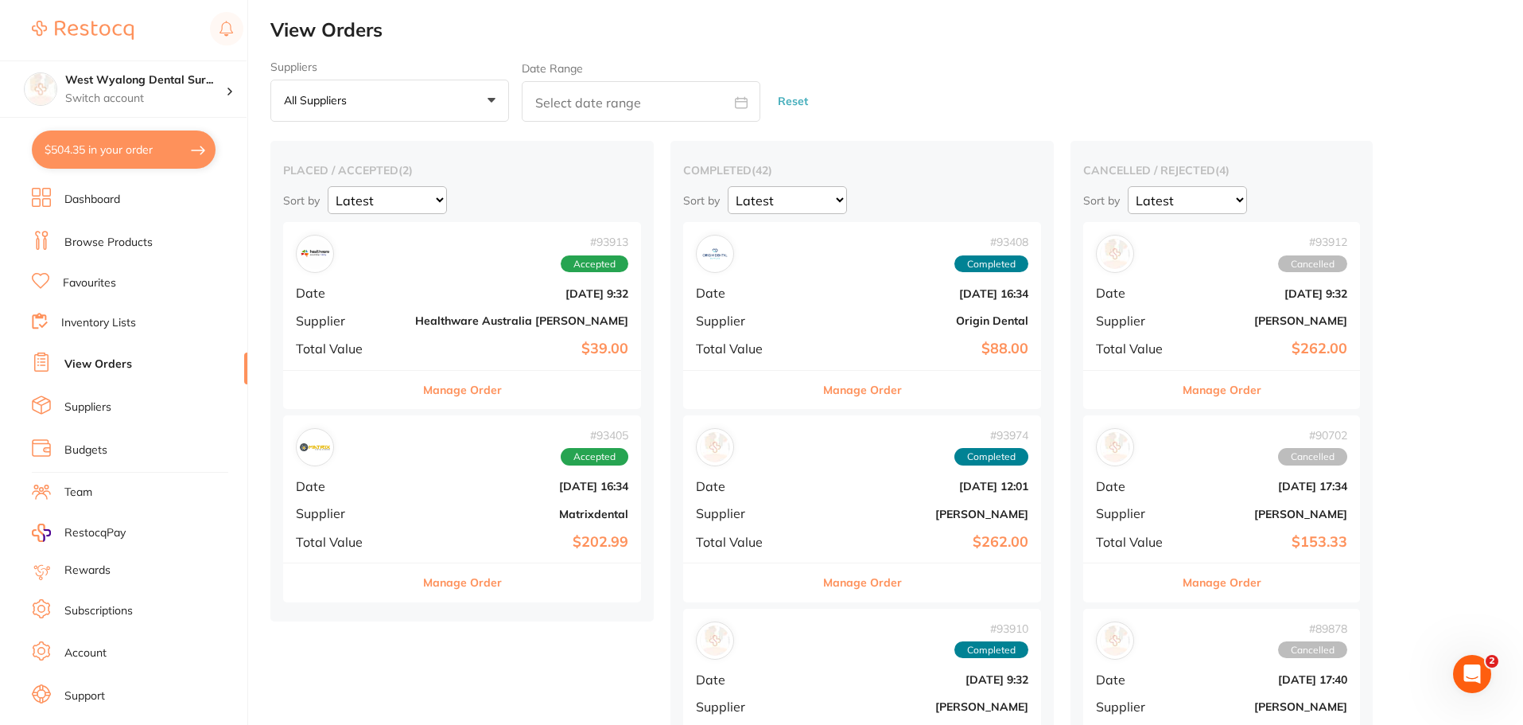
click at [415, 492] on b "[DATE] 16:34" at bounding box center [521, 486] width 213 height 13
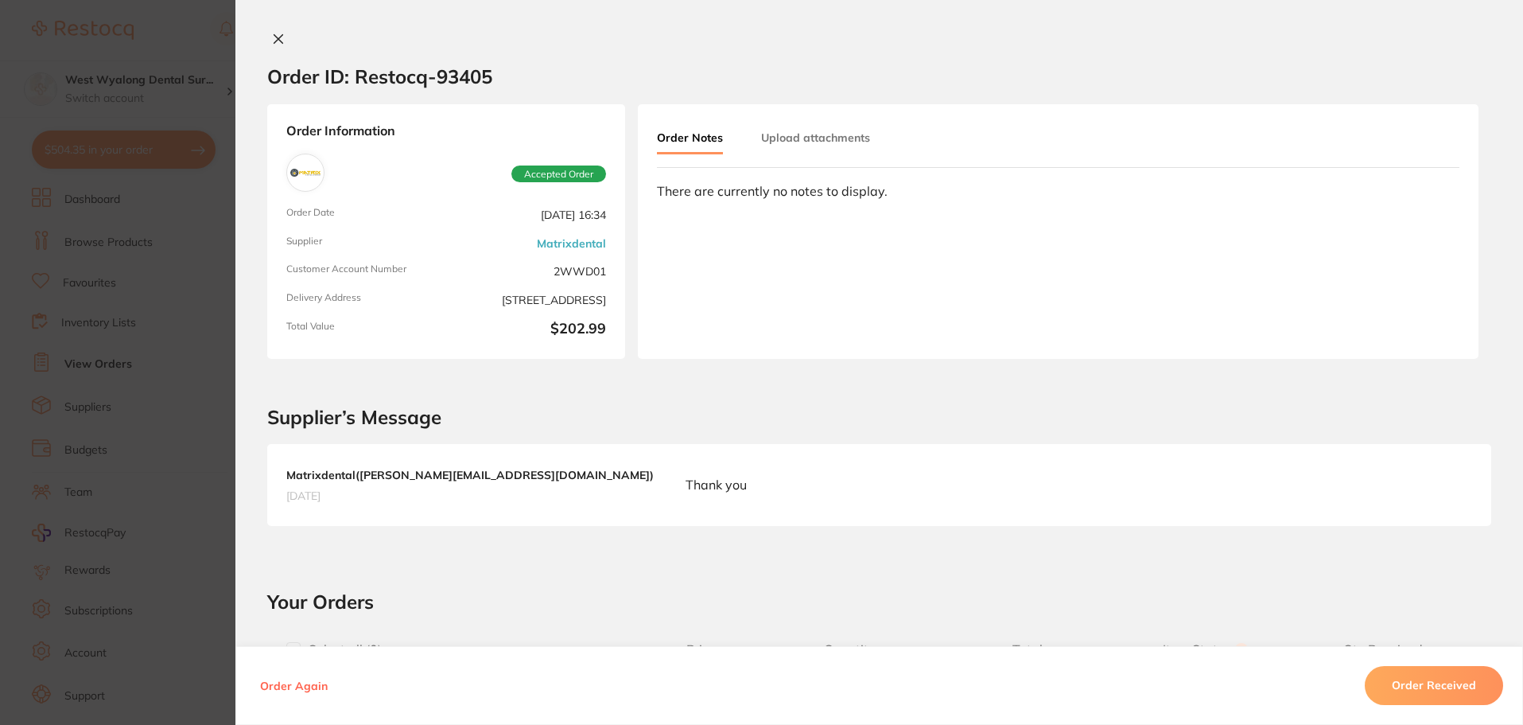
click at [275, 42] on icon at bounding box center [278, 39] width 13 height 13
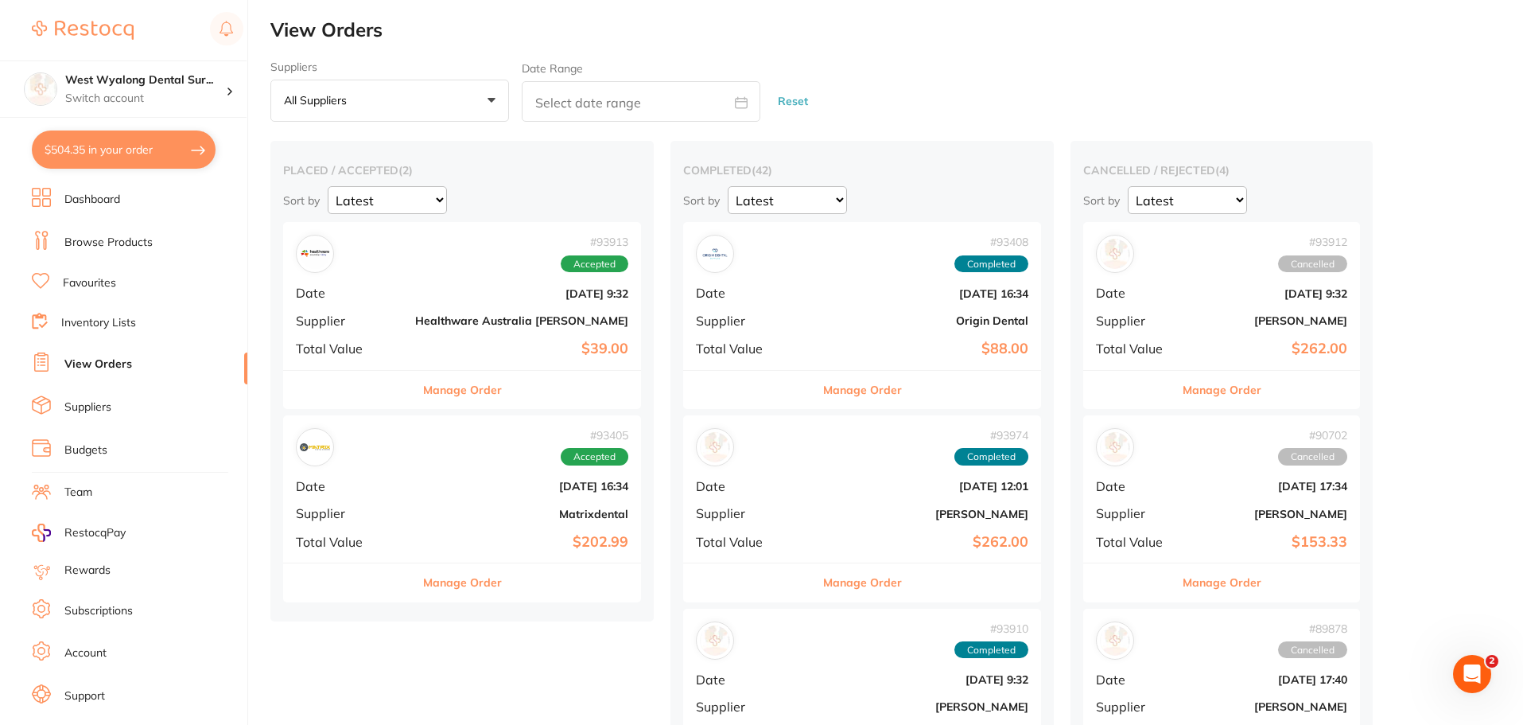
click at [100, 291] on li "Favourites" at bounding box center [140, 283] width 216 height 21
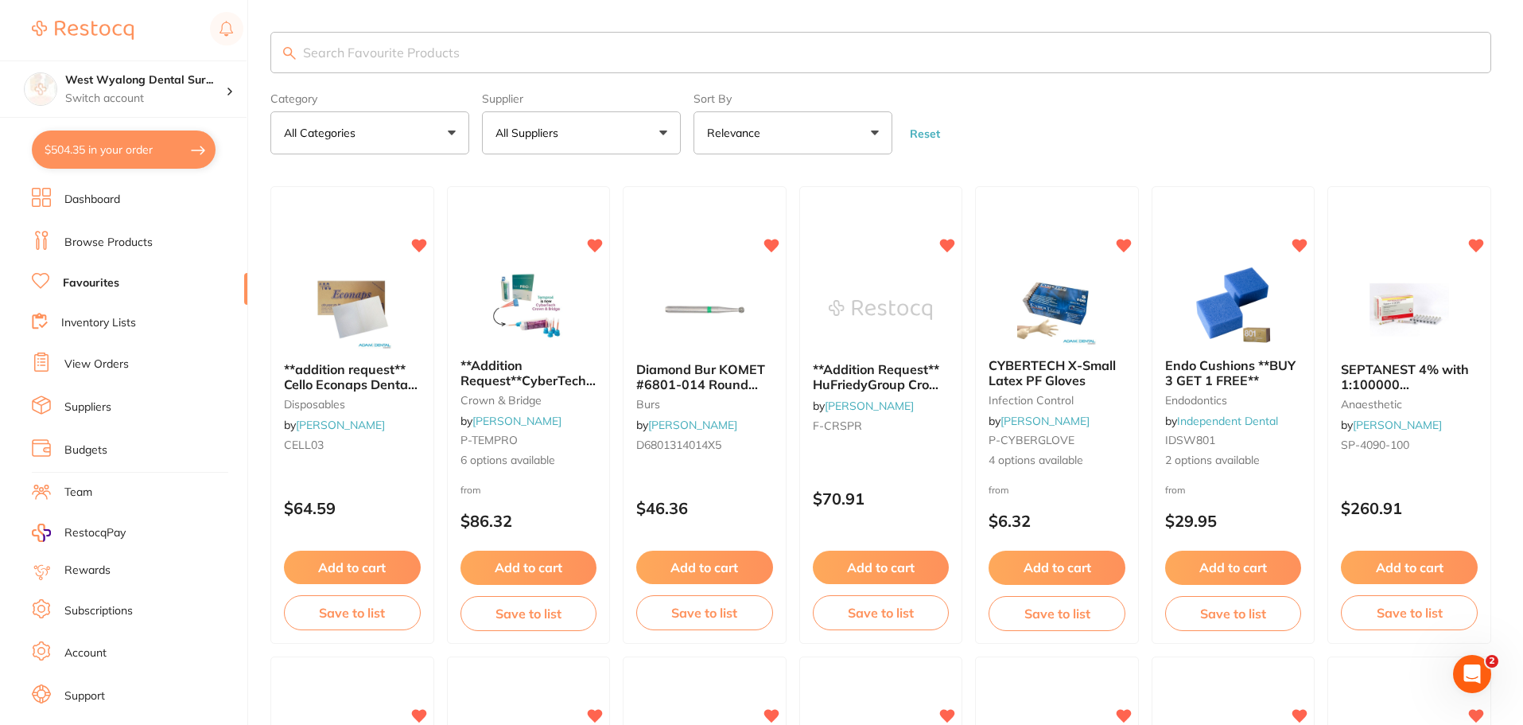
click at [377, 44] on input "search" at bounding box center [880, 52] width 1221 height 41
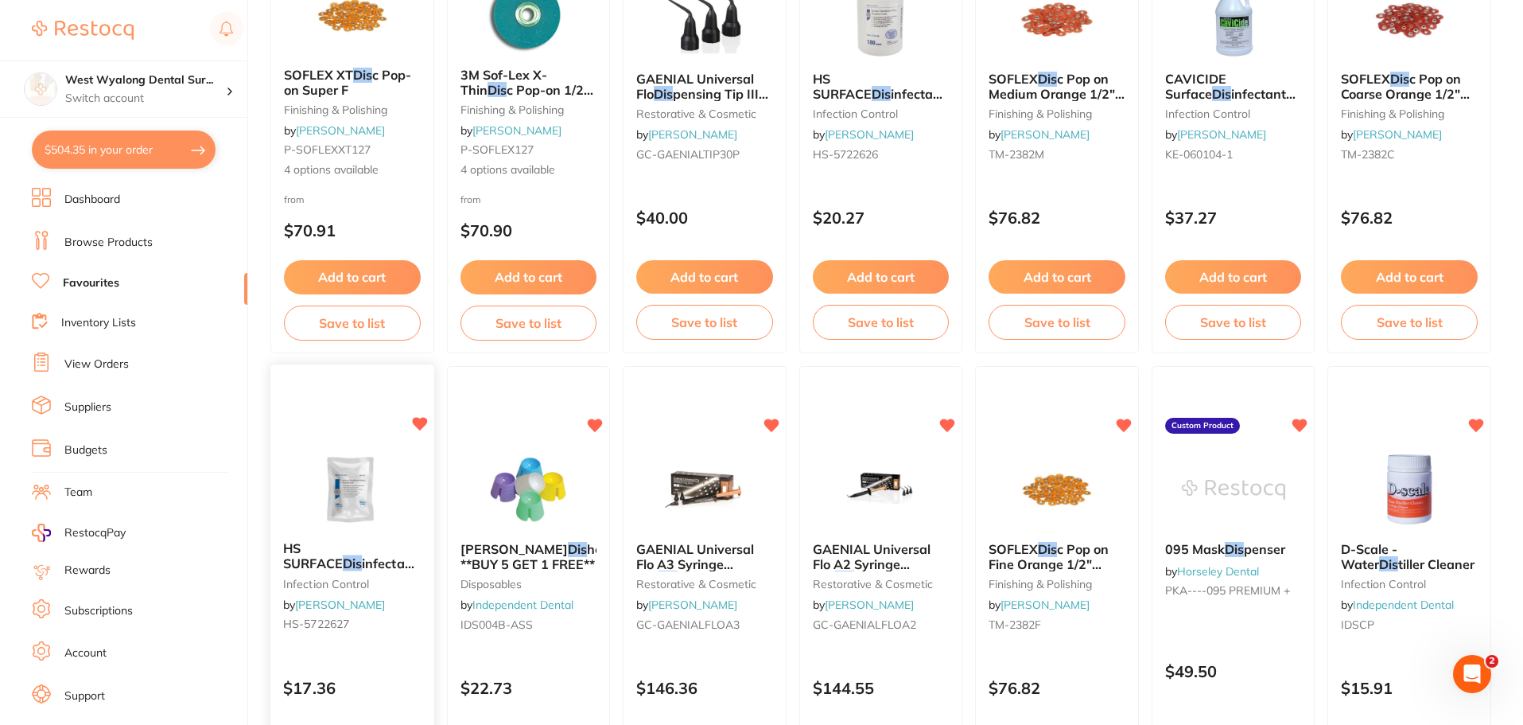
scroll to position [318, 0]
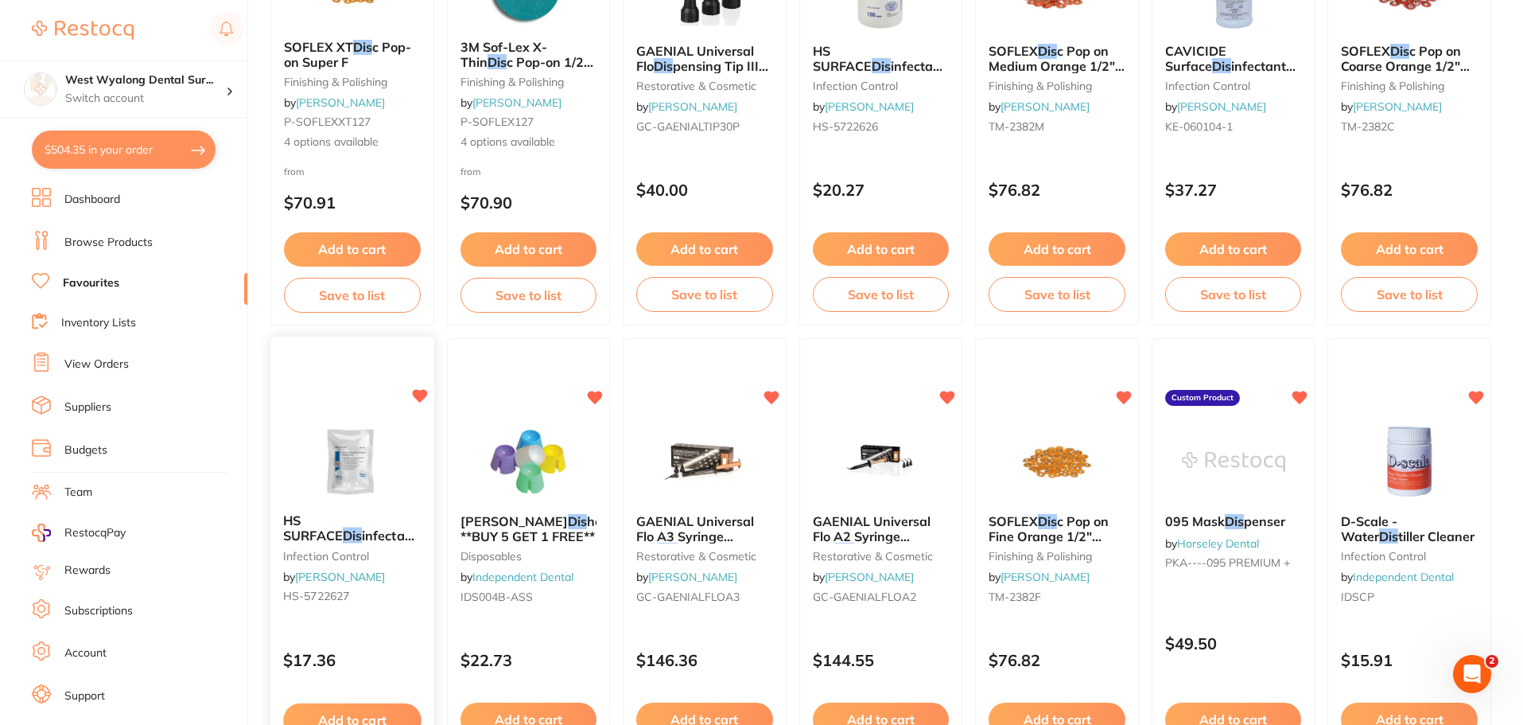
type input "dis"
click at [346, 716] on button "Add to cart" at bounding box center [352, 720] width 138 height 34
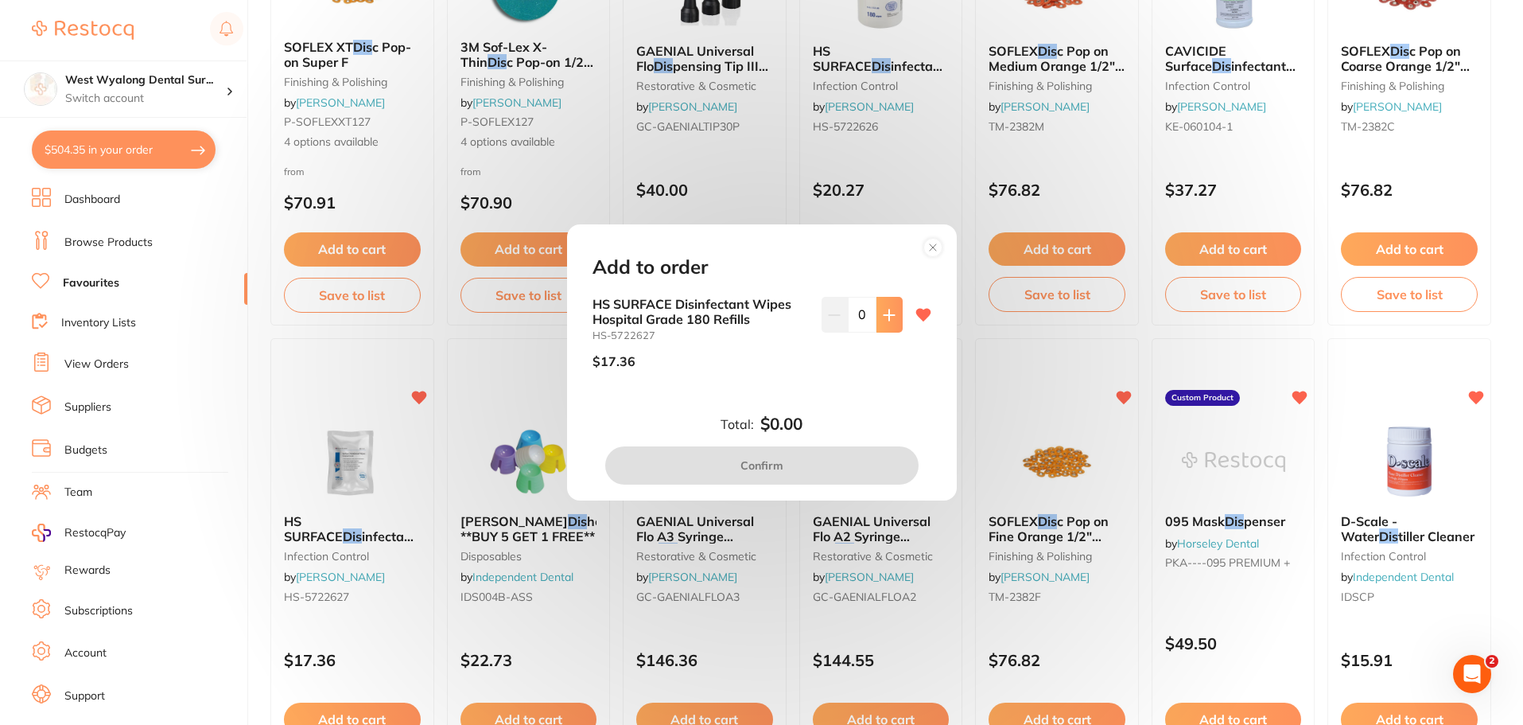
scroll to position [0, 0]
click at [877, 324] on button at bounding box center [890, 314] width 26 height 35
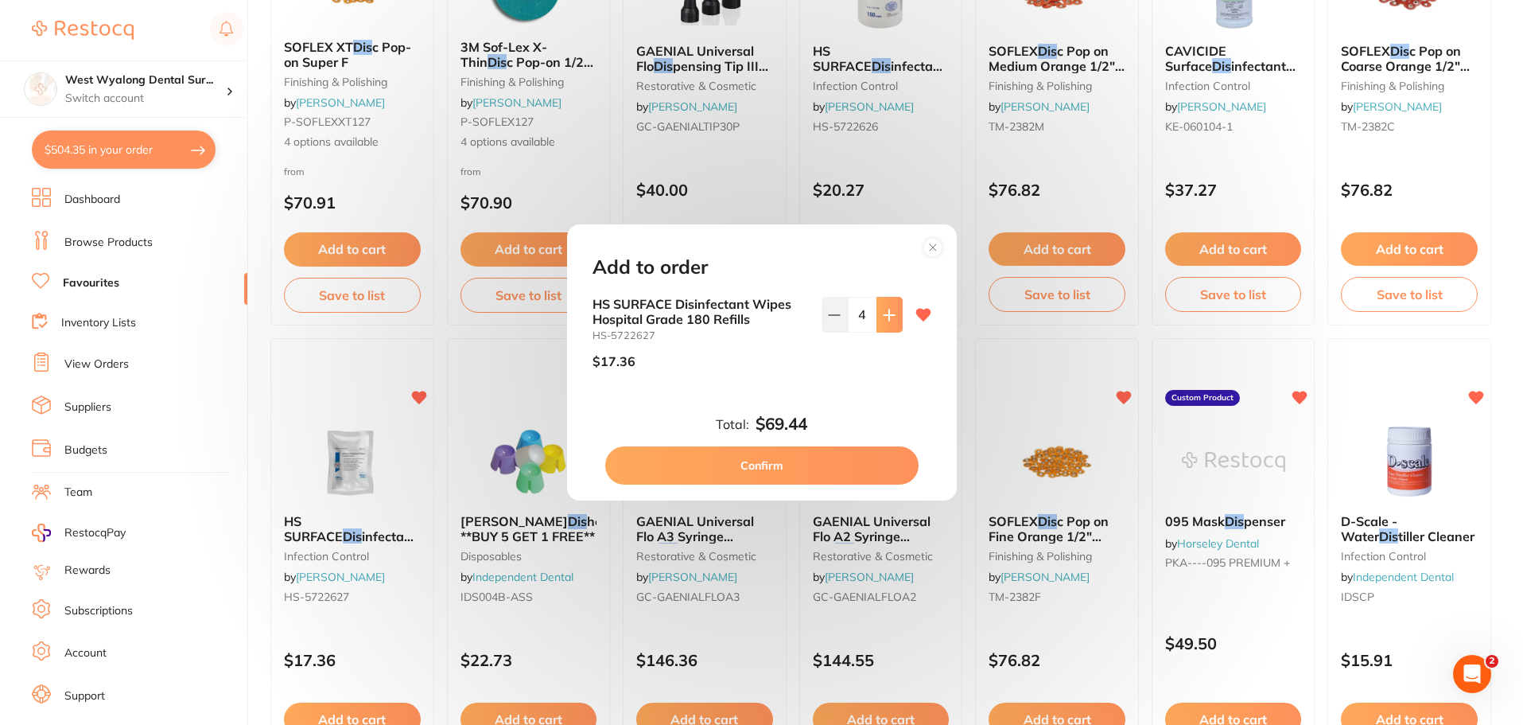
click at [877, 324] on button at bounding box center [890, 314] width 26 height 35
type input "6"
click at [795, 462] on button "Confirm" at bounding box center [761, 465] width 313 height 38
checkbox input "false"
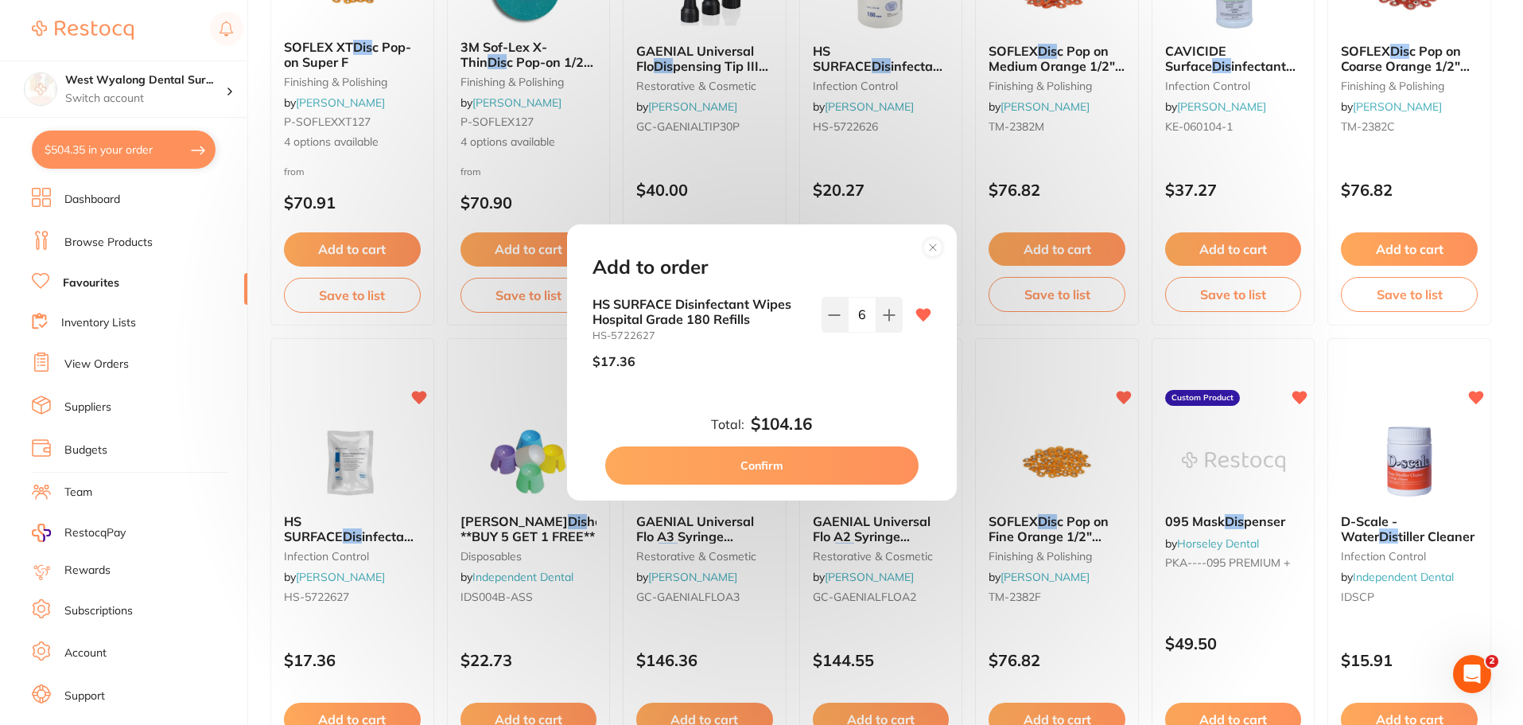
checkbox input "false"
